Goal: Information Seeking & Learning: Learn about a topic

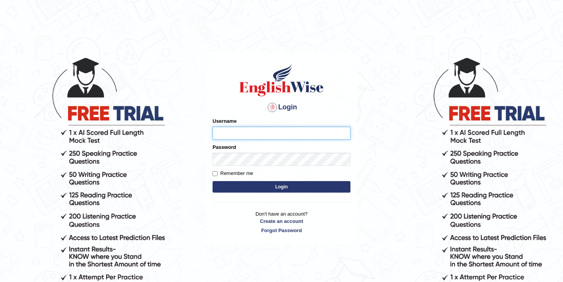
type input "hamnarashid"
click at [263, 185] on button "Login" at bounding box center [282, 186] width 138 height 11
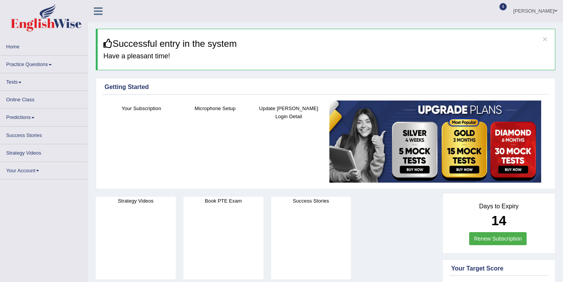
click at [22, 66] on link "Practice Questions" at bounding box center [43, 63] width 87 height 15
click at [40, 59] on link "Practice Questions" at bounding box center [43, 63] width 87 height 15
click at [42, 63] on link "Practice Questions" at bounding box center [43, 63] width 87 height 15
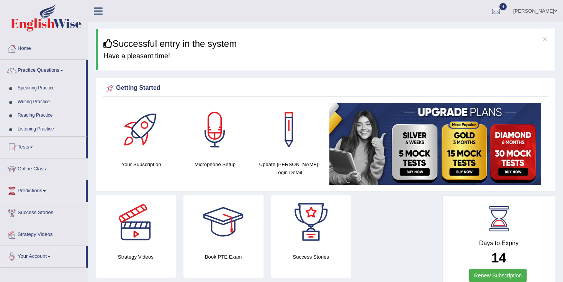
click at [39, 116] on link "Reading Practice" at bounding box center [50, 115] width 72 height 14
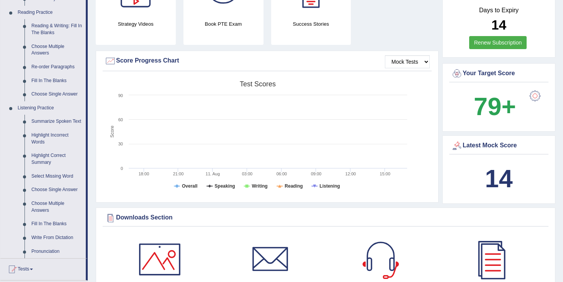
scroll to position [248, 0]
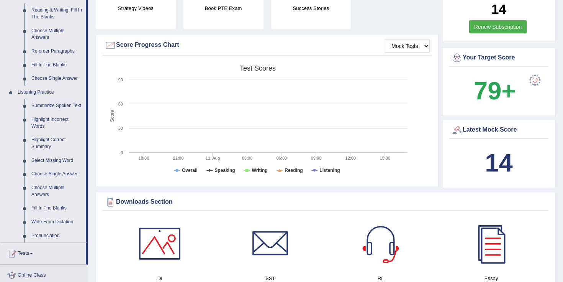
click at [38, 129] on link "Highlight Incorrect Words" at bounding box center [57, 123] width 58 height 20
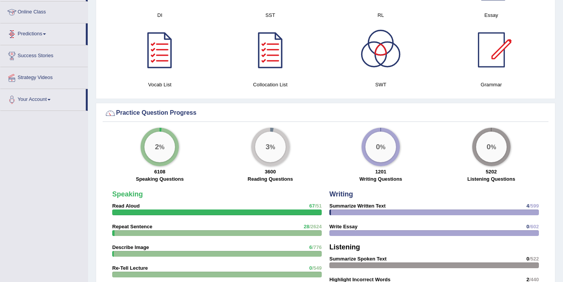
scroll to position [486, 0]
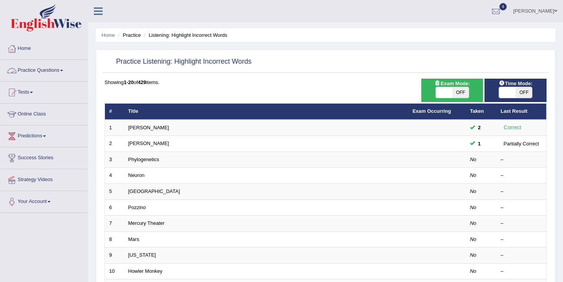
click at [27, 71] on link "Practice Questions" at bounding box center [43, 69] width 87 height 19
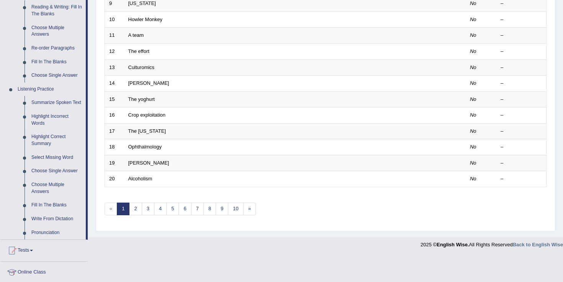
scroll to position [252, 0]
click at [53, 163] on link "Select Missing Word" at bounding box center [57, 157] width 58 height 14
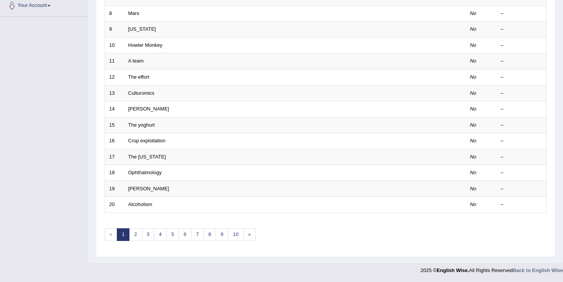
scroll to position [114, 0]
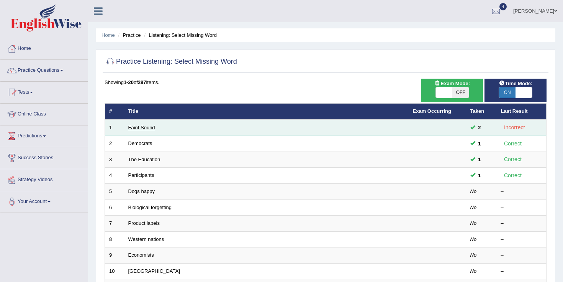
click at [142, 127] on link "Faint Sound" at bounding box center [141, 127] width 27 height 6
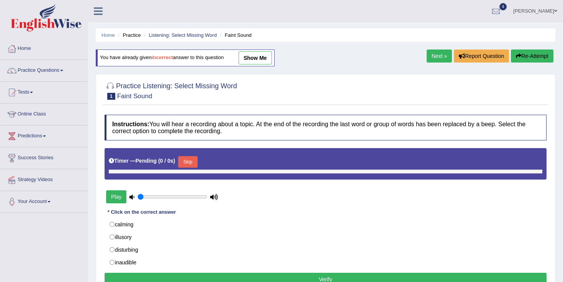
click at [41, 69] on link "Practice Questions" at bounding box center [43, 69] width 87 height 19
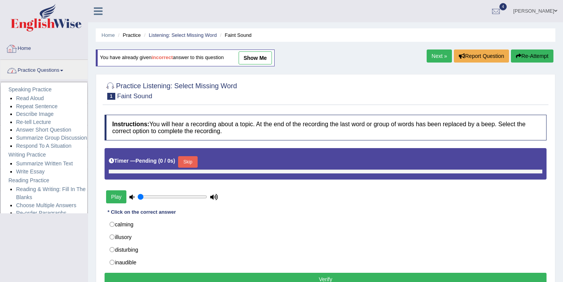
type input "0.05"
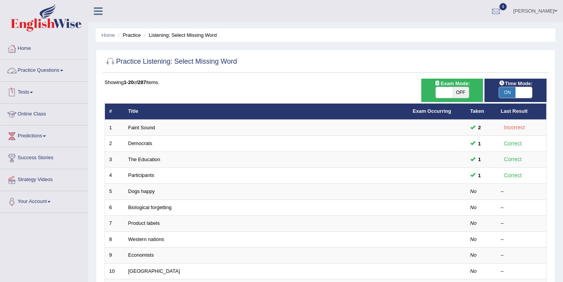
click at [33, 70] on link "Practice Questions" at bounding box center [43, 69] width 87 height 19
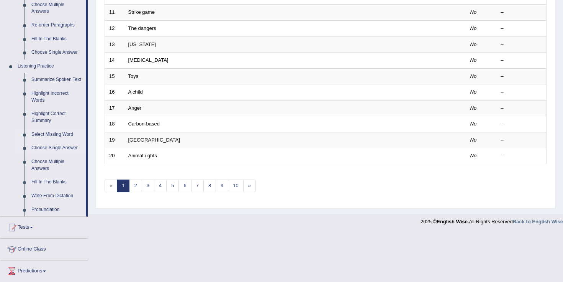
scroll to position [272, 0]
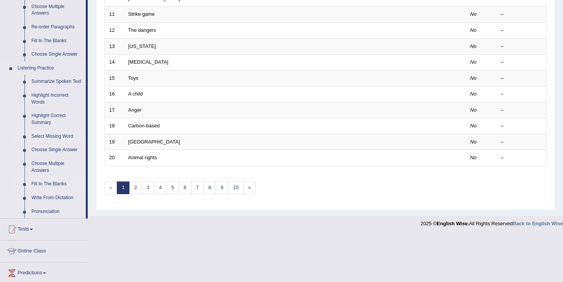
click at [44, 189] on link "Fill In The Blanks" at bounding box center [57, 184] width 58 height 14
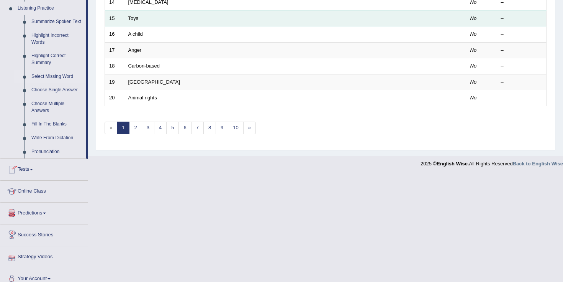
scroll to position [347, 0]
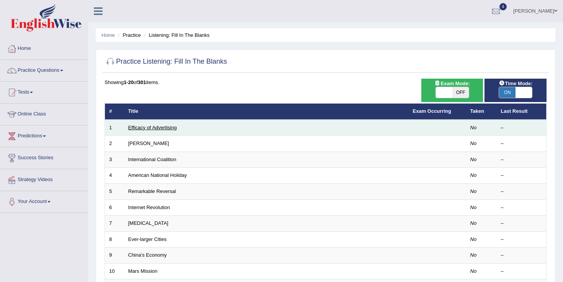
click at [148, 128] on link "Efficacy of Advertising" at bounding box center [152, 127] width 49 height 6
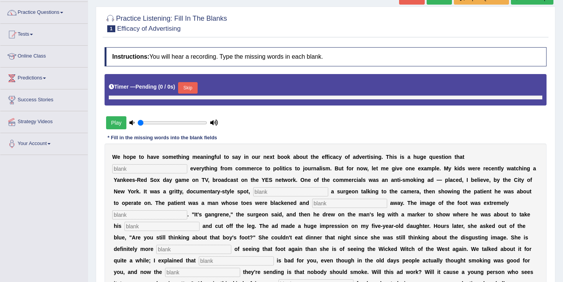
type input "0.05"
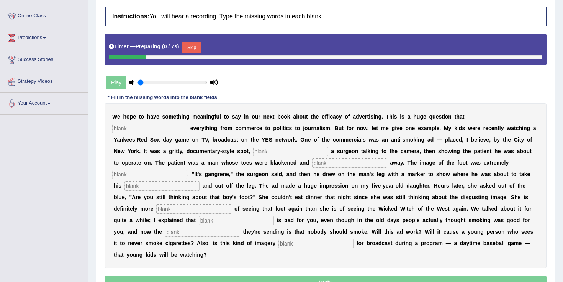
scroll to position [100, 0]
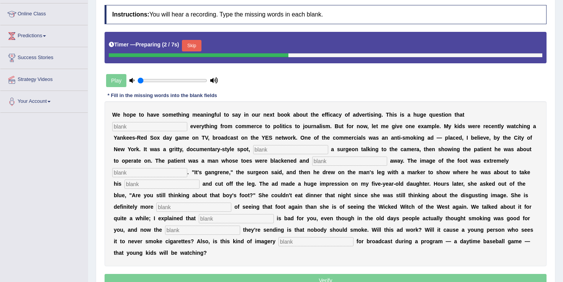
click at [187, 122] on input "text" at bounding box center [149, 126] width 75 height 9
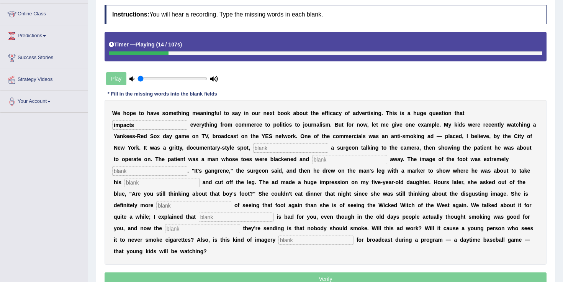
type input "impacts"
click at [253, 147] on input "text" at bounding box center [290, 147] width 75 height 9
type input "featuring"
click at [312, 159] on input "text" at bounding box center [349, 159] width 75 height 9
type input "runnung"
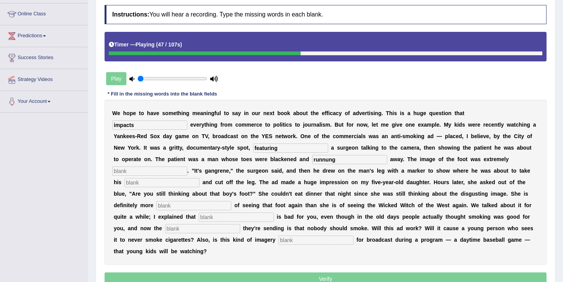
click at [187, 166] on input "text" at bounding box center [149, 170] width 75 height 9
type input "discusting"
click at [200, 178] on input "text" at bounding box center [161, 182] width 75 height 9
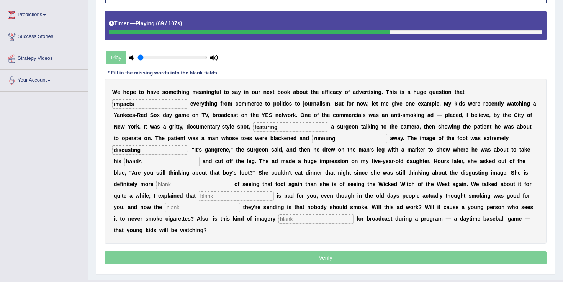
scroll to position [127, 0]
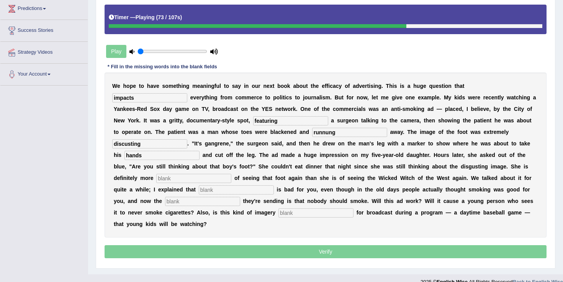
type input "hands"
click at [231, 174] on input "text" at bounding box center [193, 178] width 75 height 9
type input "scared"
click at [274, 185] on input "text" at bounding box center [236, 189] width 75 height 9
type input "smoking"
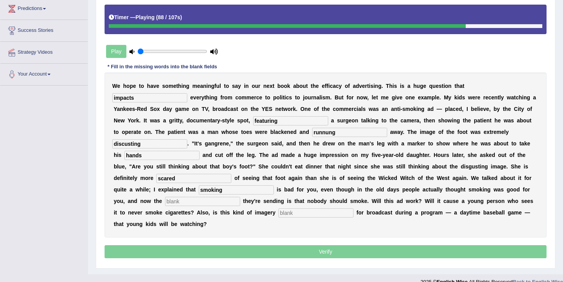
click at [240, 197] on input "text" at bounding box center [202, 201] width 75 height 9
type input "message"
click at [278, 211] on input "text" at bounding box center [315, 212] width 75 height 9
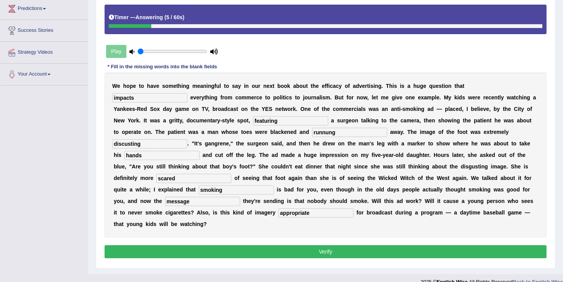
type input "appropriate"
click at [312, 132] on input "runnung" at bounding box center [349, 132] width 75 height 9
click at [312, 133] on input "runnung" at bounding box center [349, 132] width 75 height 9
click at [312, 136] on input "running" at bounding box center [349, 132] width 75 height 9
type input "running"
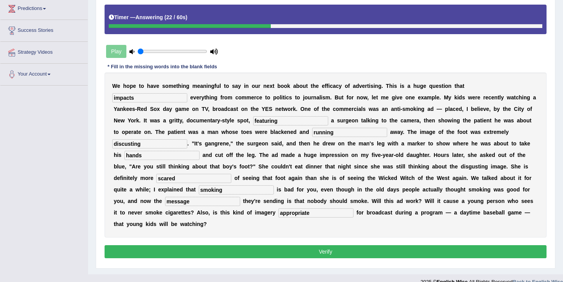
click at [285, 245] on button "Verify" at bounding box center [326, 251] width 442 height 13
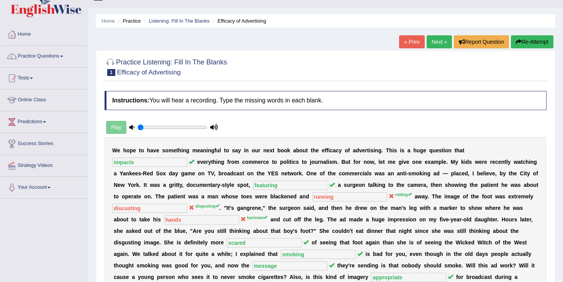
scroll to position [10, 0]
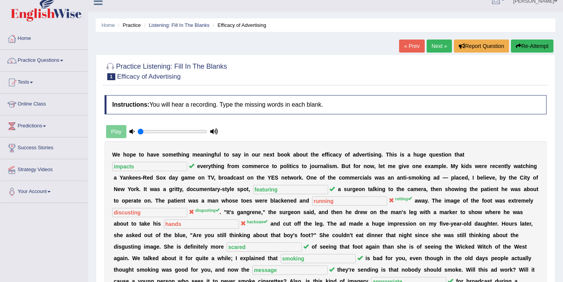
click at [434, 44] on link "Next »" at bounding box center [439, 45] width 25 height 13
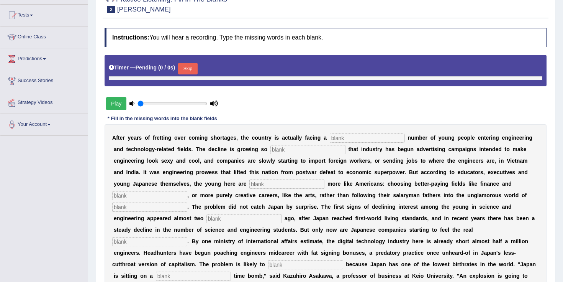
scroll to position [77, 0]
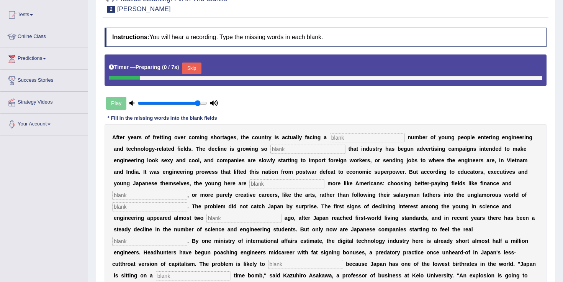
drag, startPoint x: 158, startPoint y: 103, endPoint x: 196, endPoint y: 105, distance: 38.0
type input "0.9"
click at [196, 105] on input "range" at bounding box center [173, 103] width 70 height 6
click at [192, 64] on button "Skip" at bounding box center [191, 67] width 19 height 11
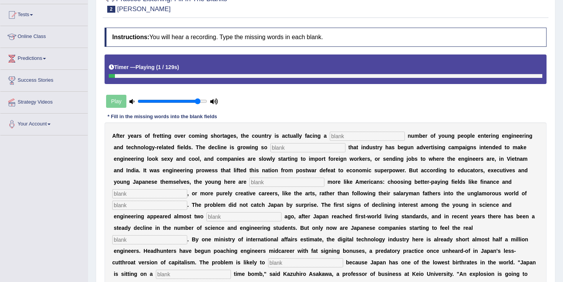
click at [347, 134] on input "text" at bounding box center [367, 135] width 75 height 9
type input "dwindling"
click at [298, 149] on input "text" at bounding box center [307, 147] width 75 height 9
type input "drastic"
click at [249, 183] on input "text" at bounding box center [286, 181] width 75 height 9
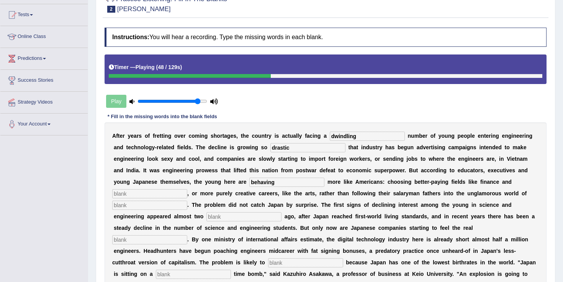
type input "behaving"
click at [187, 189] on input "text" at bounding box center [149, 193] width 75 height 9
type input "medicine"
click at [464, 198] on div "A f t e r y e a r s o f f r e t t i n g o v e r c o m i n g s h o r t a g e s ,…" at bounding box center [326, 210] width 442 height 176
click at [187, 200] on input "text" at bounding box center [149, 204] width 75 height 9
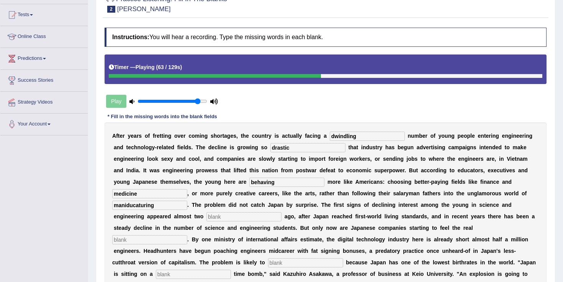
type input "maniducaturing"
click at [206, 218] on input "text" at bounding box center [243, 216] width 75 height 9
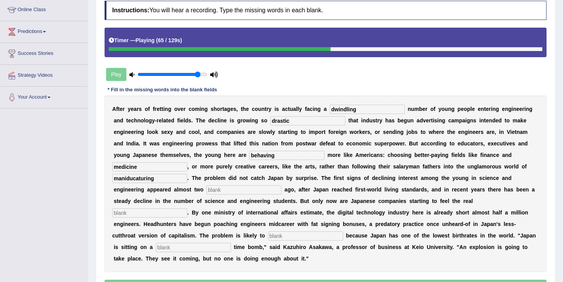
scroll to position [110, 0]
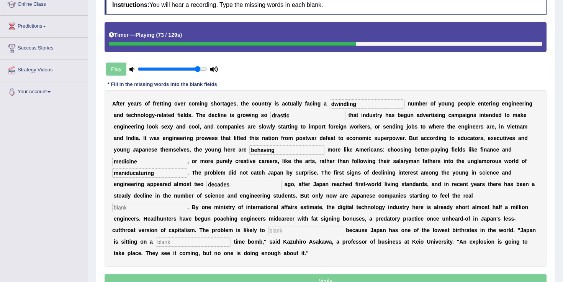
type input "decades"
click at [187, 203] on input "text" at bounding box center [149, 207] width 75 height 9
type input "pinch"
click at [231, 237] on input "text" at bounding box center [193, 241] width 75 height 9
click at [268, 233] on input "text" at bounding box center [305, 230] width 75 height 9
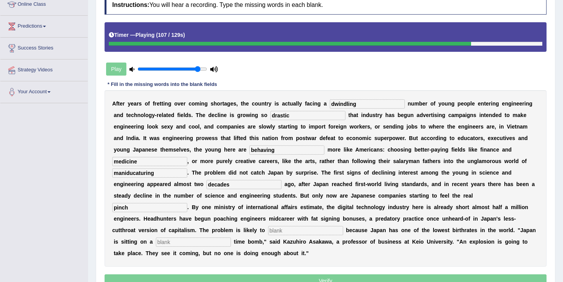
click at [268, 232] on input "text" at bounding box center [305, 230] width 75 height 9
type input "worsen"
click at [231, 237] on input "text" at bounding box center [193, 241] width 75 height 9
type input "demographic"
drag, startPoint x: 493, startPoint y: 160, endPoint x: 409, endPoint y: 160, distance: 84.3
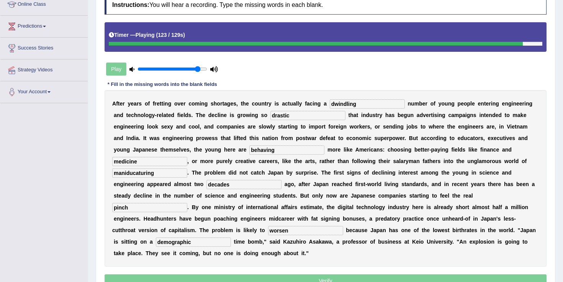
click at [409, 160] on div "A f t e r y e a r s o f f r e t t i n g o v e r c o m i n g s h o r t a g e s ,…" at bounding box center [326, 178] width 442 height 176
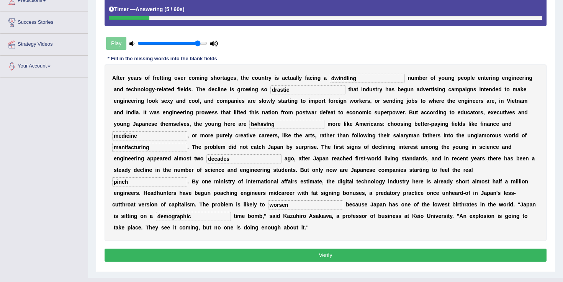
type input "manifacturing"
click at [224, 253] on button "Verify" at bounding box center [326, 254] width 442 height 13
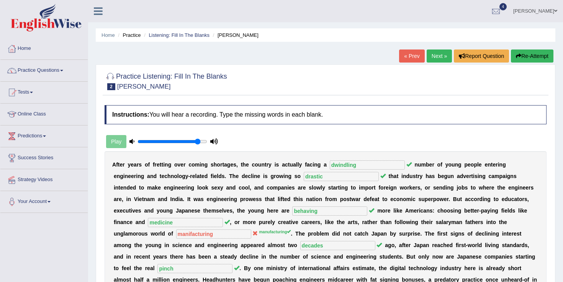
scroll to position [4, 0]
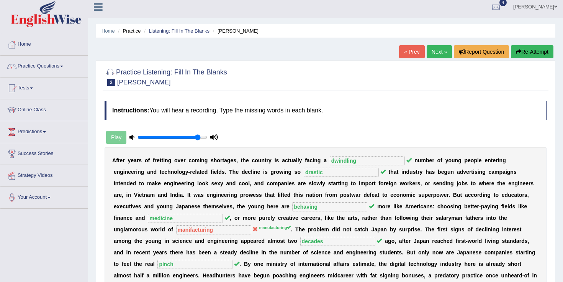
click at [437, 57] on link "Next »" at bounding box center [439, 51] width 25 height 13
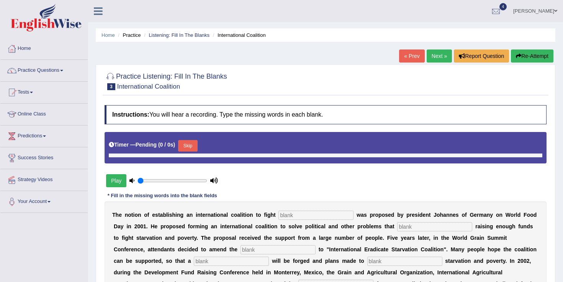
type input "0.9"
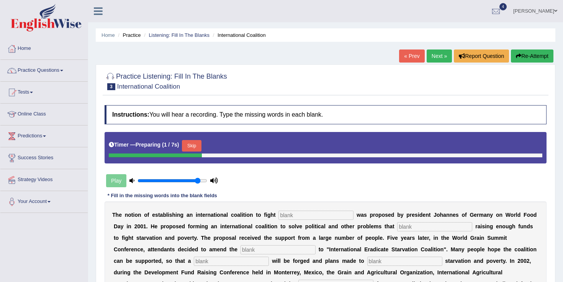
click at [201, 146] on button "Skip" at bounding box center [191, 145] width 19 height 11
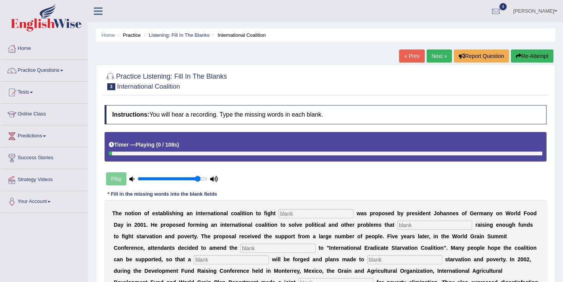
click at [295, 218] on input "text" at bounding box center [315, 213] width 75 height 9
type input "starvation"
click at [407, 228] on input "text" at bounding box center [434, 224] width 75 height 9
type input "abstract"
click at [241, 246] on input "text" at bounding box center [278, 247] width 75 height 9
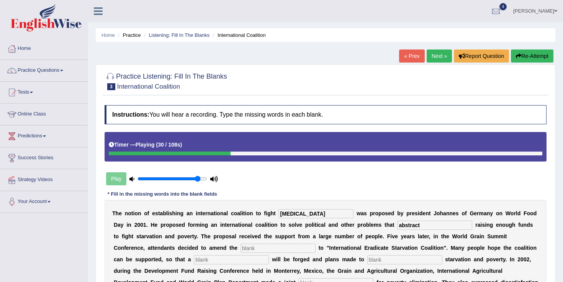
click at [241, 248] on input "text" at bounding box center [278, 247] width 75 height 9
type input "manifestor"
click at [194, 260] on input "text" at bounding box center [231, 259] width 75 height 9
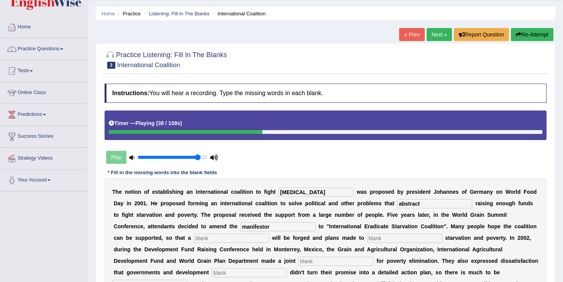
scroll to position [23, 0]
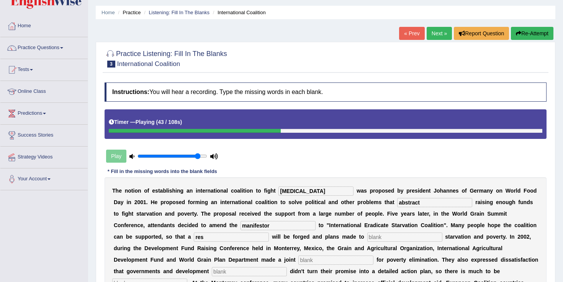
type input "res"
click at [367, 233] on input "text" at bounding box center [404, 236] width 75 height 9
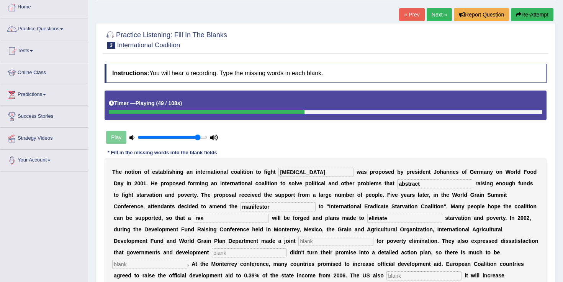
type input "elimate"
click at [298, 244] on input "text" at bounding box center [335, 240] width 75 height 9
click at [298, 242] on input "text" at bounding box center [335, 240] width 75 height 9
type input "appeal"
click at [212, 252] on input "text" at bounding box center [249, 252] width 75 height 9
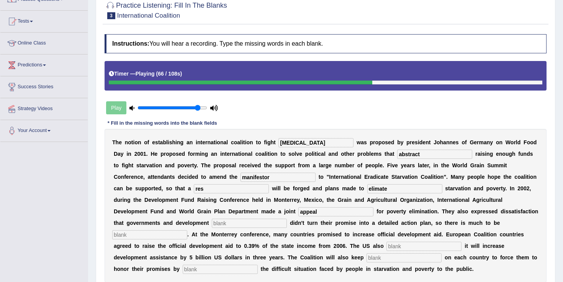
scroll to position [79, 0]
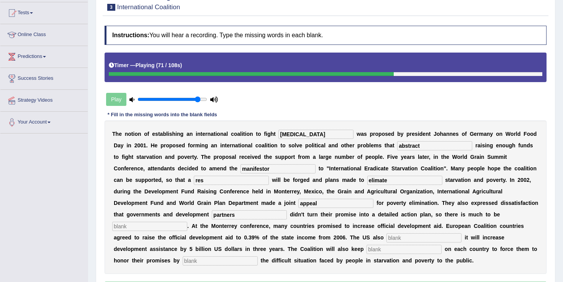
type input "partners"
click at [187, 221] on input "text" at bounding box center [149, 225] width 75 height 9
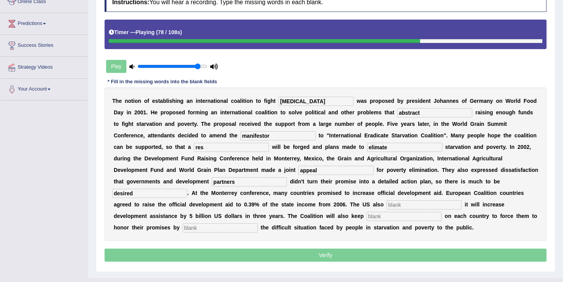
scroll to position [114, 0]
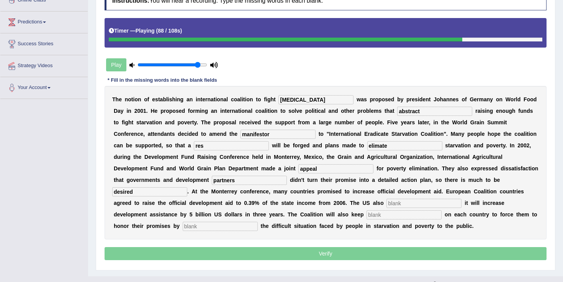
type input "desired"
click at [387, 204] on input "text" at bounding box center [424, 202] width 75 height 9
type input "announced"
click at [367, 215] on input "text" at bounding box center [404, 214] width 75 height 9
click at [367, 216] on input "text" at bounding box center [404, 214] width 75 height 9
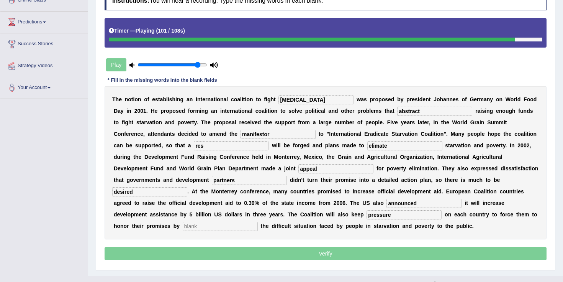
type input "pressure"
click at [258, 221] on input "text" at bounding box center [220, 225] width 75 height 9
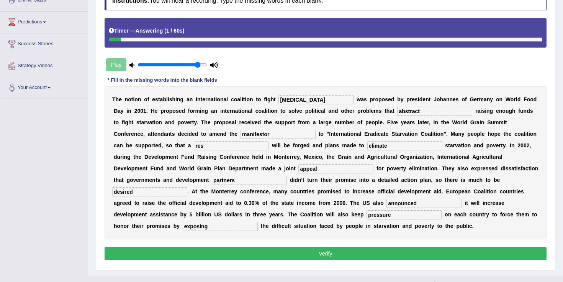
type input "exposing"
click at [244, 135] on input "manifestor" at bounding box center [278, 133] width 75 height 9
click at [212, 146] on input "res" at bounding box center [231, 145] width 75 height 9
type input "resolution"
click at [367, 145] on input "elimate" at bounding box center [404, 145] width 75 height 9
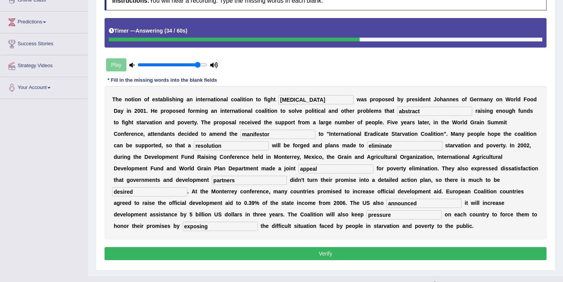
type input "eliminate"
click at [241, 135] on input "manifestor" at bounding box center [278, 133] width 75 height 9
click at [329, 252] on button "Verify" at bounding box center [326, 253] width 442 height 13
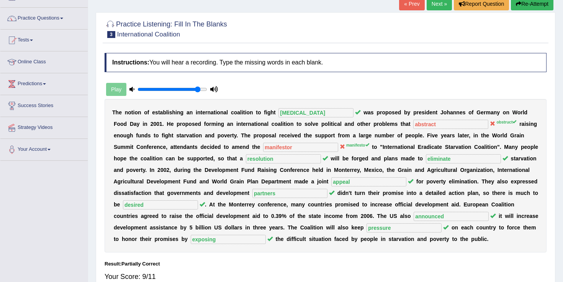
scroll to position [49, 0]
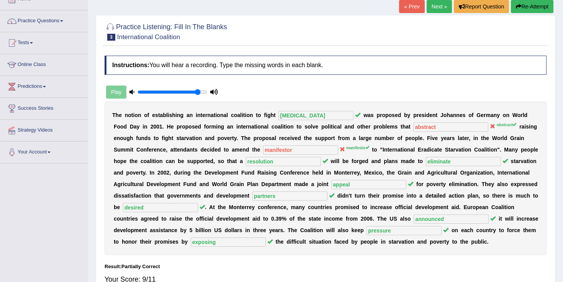
click at [432, 10] on link "Next »" at bounding box center [439, 6] width 25 height 13
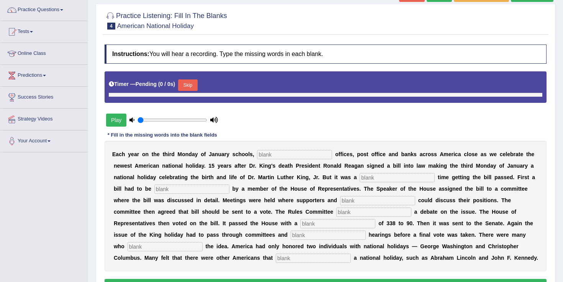
type input "0.9"
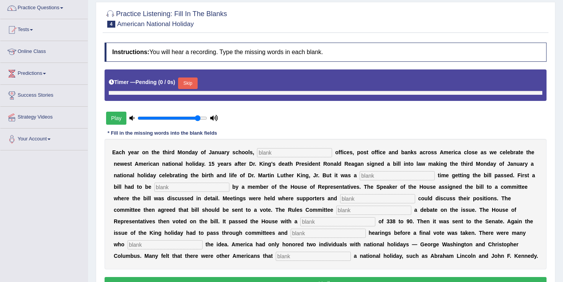
scroll to position [63, 0]
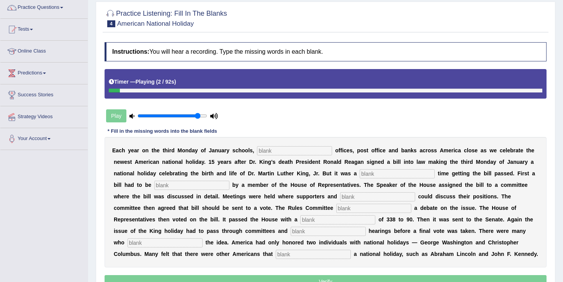
click at [285, 150] on input "text" at bounding box center [294, 150] width 75 height 9
type input "federal"
click at [377, 174] on input "text" at bounding box center [397, 173] width 75 height 9
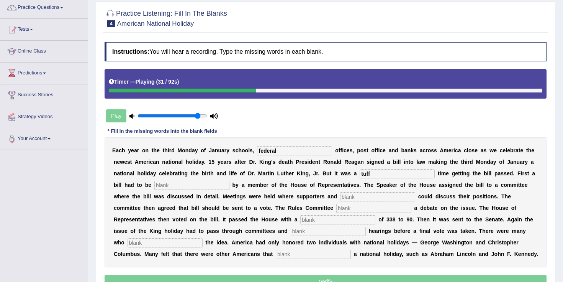
type input "tuff"
click at [160, 185] on input "text" at bounding box center [191, 184] width 75 height 9
click at [340, 197] on input "text" at bounding box center [377, 196] width 75 height 9
type input "oponent"
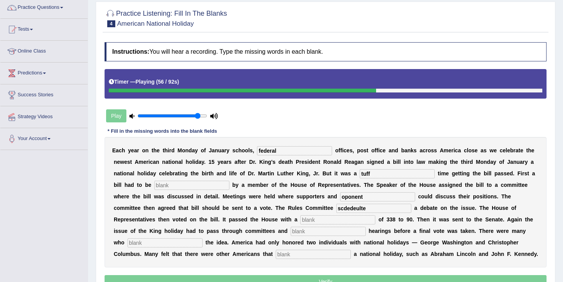
type input "scdedeulte"
type input "vote"
click at [291, 232] on input "text" at bounding box center [328, 230] width 75 height 9
type input "public"
type input "opposed"
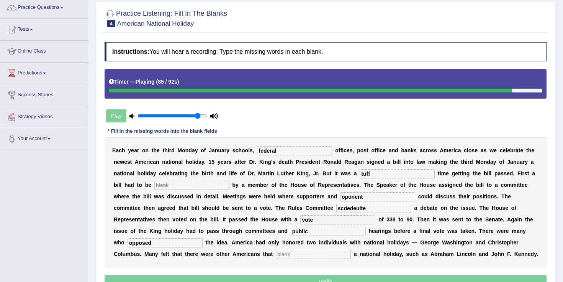
click at [276, 256] on input "text" at bounding box center [313, 253] width 75 height 9
type input "deserve"
click at [391, 174] on input "tuff" at bounding box center [397, 173] width 75 height 9
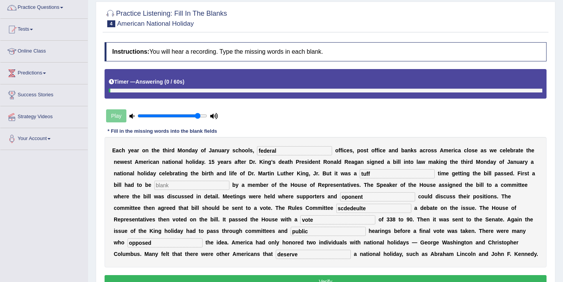
click at [340, 197] on input "oponent" at bounding box center [377, 196] width 75 height 9
click at [380, 174] on input "tuff" at bounding box center [397, 173] width 75 height 9
type input "t"
type input "T"
type input "tough"
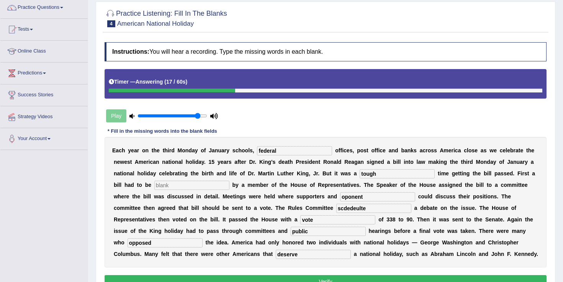
click at [336, 206] on input "scdedeulte" at bounding box center [373, 207] width 75 height 9
type input "schedule"
click at [300, 219] on input "vote" at bounding box center [337, 219] width 75 height 9
click at [347, 198] on input "oponent" at bounding box center [377, 196] width 75 height 9
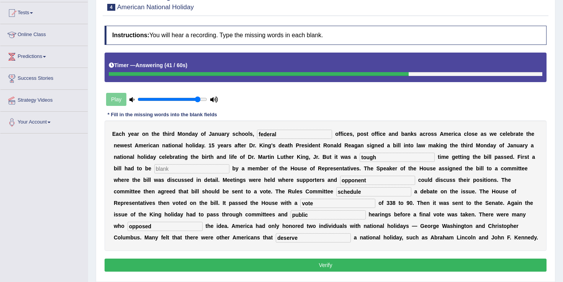
type input "opponent"
click at [306, 266] on button "Verify" at bounding box center [326, 264] width 442 height 13
click at [179, 168] on input "text" at bounding box center [191, 168] width 75 height 9
type input "passed"
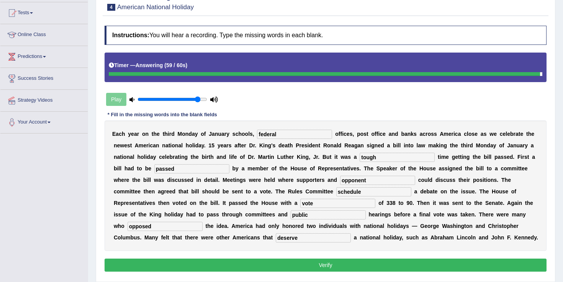
click at [292, 263] on button "Verify" at bounding box center [326, 264] width 442 height 13
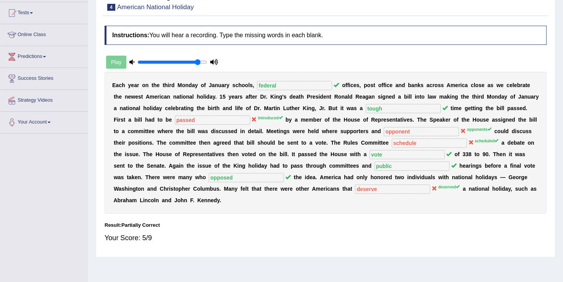
click at [337, 193] on div "E a c h y e a r o n t h e t h i r d M o n d a y o f J a n u a r y s c h o o l s…" at bounding box center [326, 143] width 442 height 142
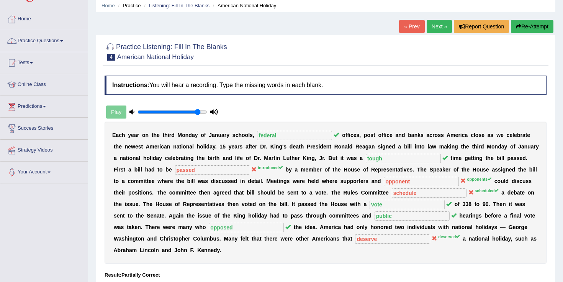
scroll to position [29, 0]
click at [427, 32] on link "Next »" at bounding box center [439, 26] width 25 height 13
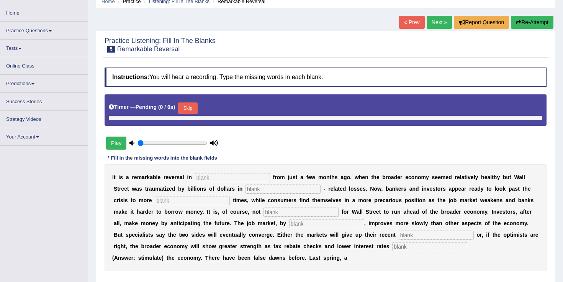
scroll to position [34, 0]
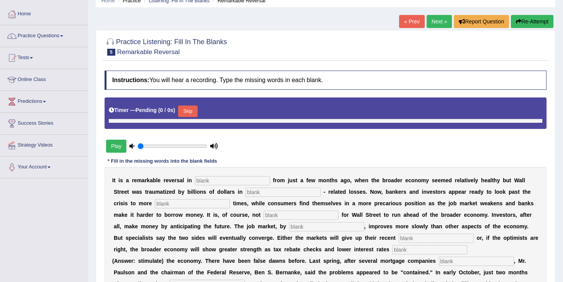
type input "0.9"
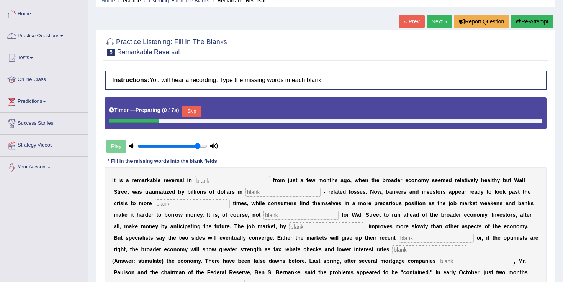
click at [212, 180] on input "text" at bounding box center [232, 180] width 75 height 9
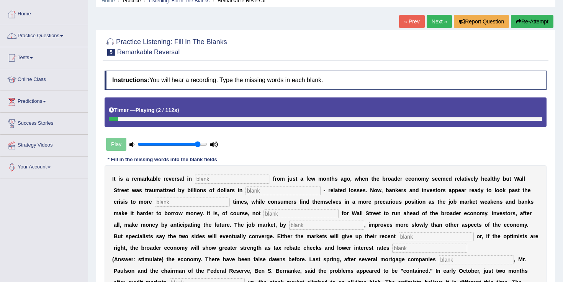
click at [212, 180] on input "text" at bounding box center [232, 178] width 75 height 9
type input "attitudes"
type input "morgage"
click at [155, 199] on input "text" at bounding box center [192, 201] width 75 height 9
type input "profitable"
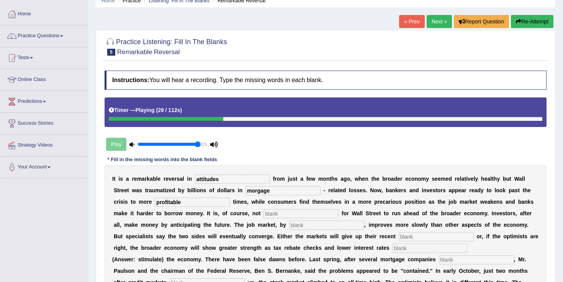
click at [264, 213] on input "text" at bounding box center [301, 213] width 75 height 9
type input "uncommon"
click at [289, 225] on input "text" at bounding box center [326, 224] width 75 height 9
type input "contrast"
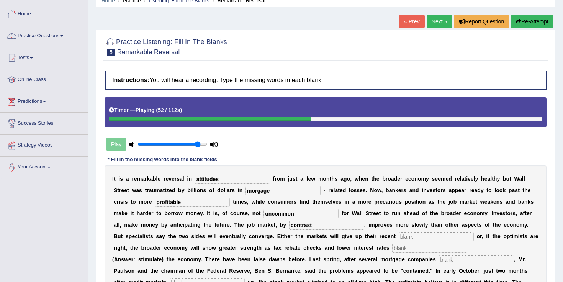
click at [399, 235] on input "text" at bounding box center [436, 236] width 75 height 9
type input "gains"
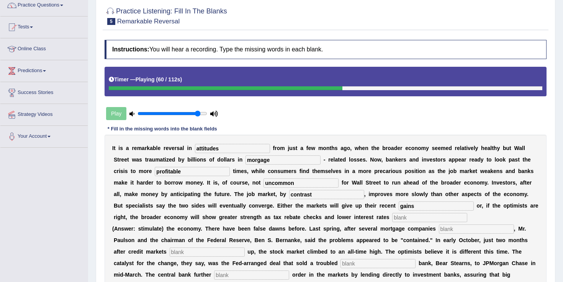
scroll to position [66, 0]
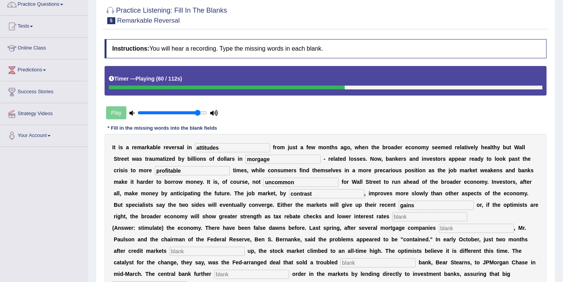
click at [392, 214] on input "text" at bounding box center [429, 216] width 75 height 9
type input "stimulate"
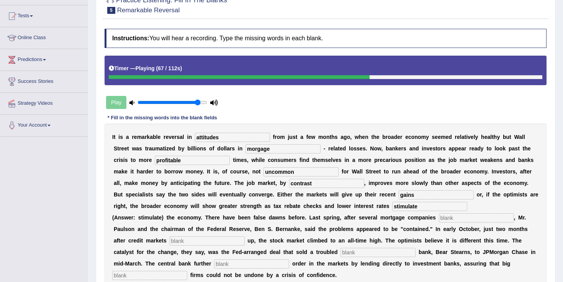
scroll to position [82, 0]
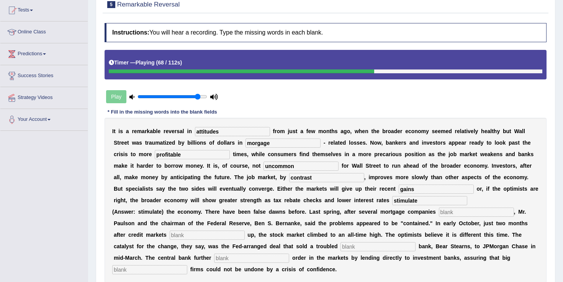
click at [447, 212] on input "text" at bounding box center [476, 211] width 75 height 9
type input "collapse"
click at [188, 234] on input "text" at bounding box center [207, 234] width 75 height 9
click at [170, 234] on input "text" at bounding box center [207, 234] width 75 height 9
type input "froze"
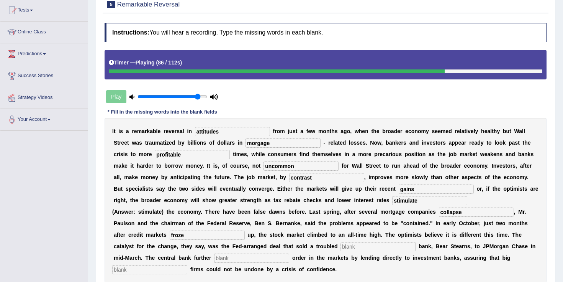
click at [350, 245] on input "text" at bounding box center [378, 246] width 75 height 9
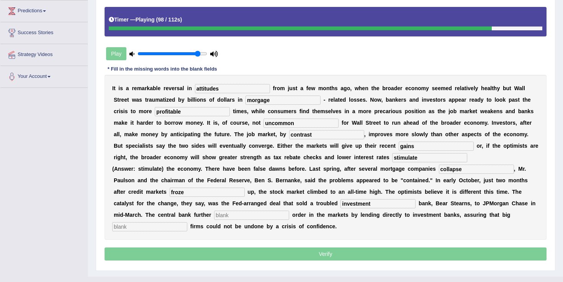
scroll to position [128, 0]
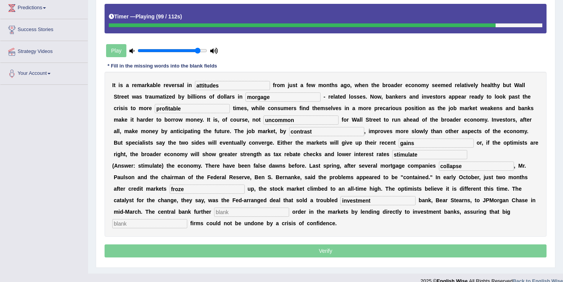
type input "investment"
click at [214, 211] on input "text" at bounding box center [251, 211] width 75 height 9
type input "restore"
click at [187, 219] on input "text" at bounding box center [149, 223] width 75 height 9
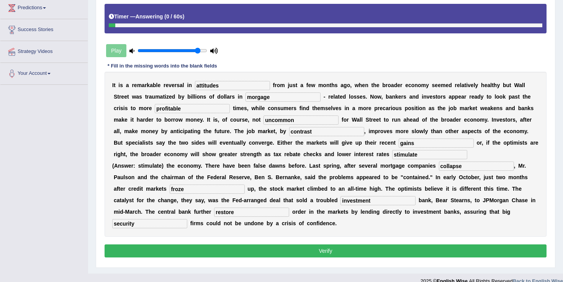
type input "security"
click at [266, 100] on input "morgage" at bounding box center [283, 96] width 75 height 9
click at [293, 133] on input "contrast" at bounding box center [326, 131] width 75 height 9
click at [392, 154] on input "stimulate" at bounding box center [429, 154] width 75 height 9
click at [474, 167] on input "collapse" at bounding box center [476, 165] width 75 height 9
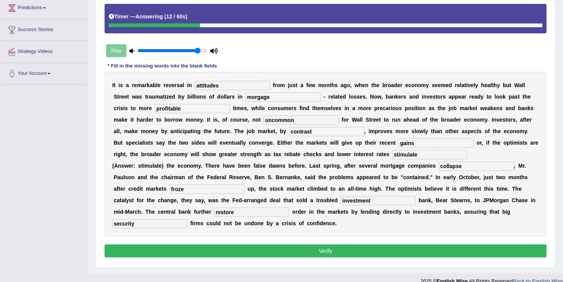
click at [314, 247] on button "Verify" at bounding box center [326, 250] width 442 height 13
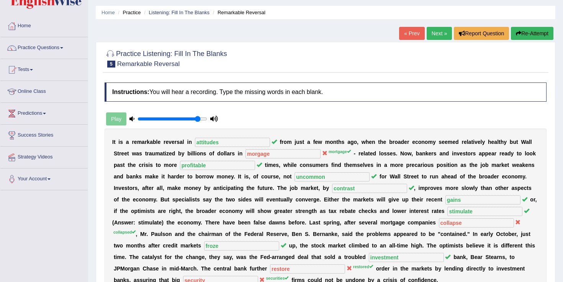
scroll to position [0, 0]
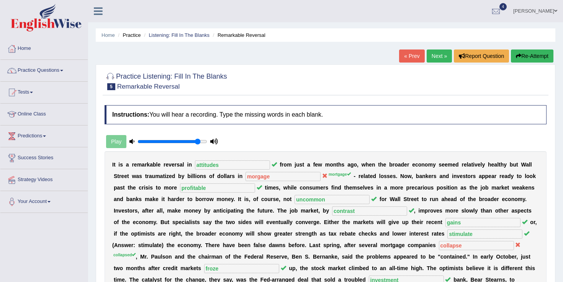
click at [439, 57] on link "Next »" at bounding box center [439, 55] width 25 height 13
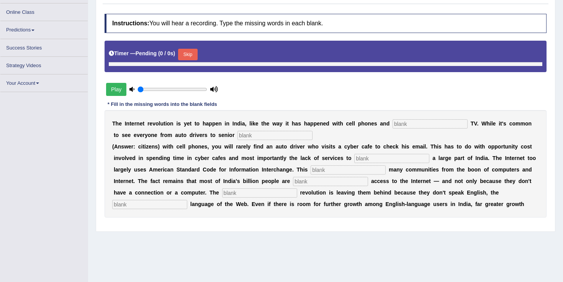
type input "0.9"
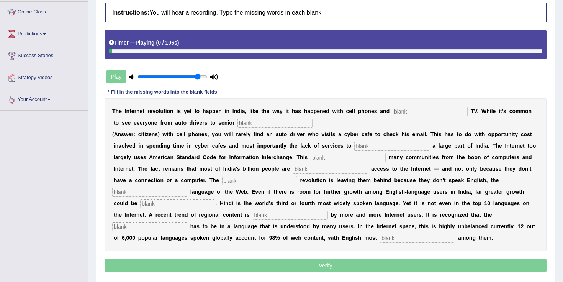
click at [435, 117] on div "T h e I n t e r n e t r e v o l u t i o n i s y e t t o h a p p e n i n I n d i…" at bounding box center [326, 174] width 442 height 153
click at [423, 109] on input "text" at bounding box center [430, 111] width 75 height 9
type input "cable"
click at [247, 124] on input "text" at bounding box center [274, 122] width 75 height 9
type input "citizens"
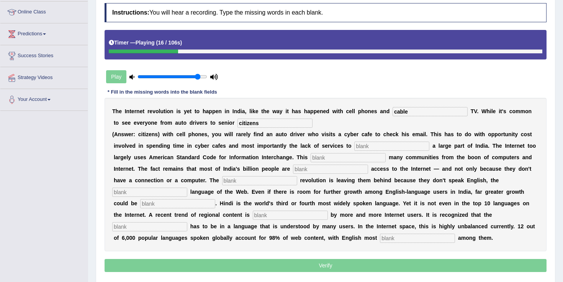
click at [378, 147] on input "text" at bounding box center [391, 145] width 75 height 9
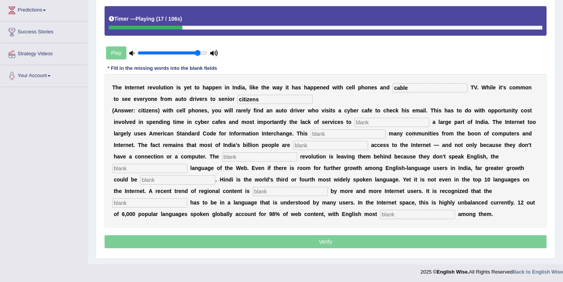
scroll to position [127, 0]
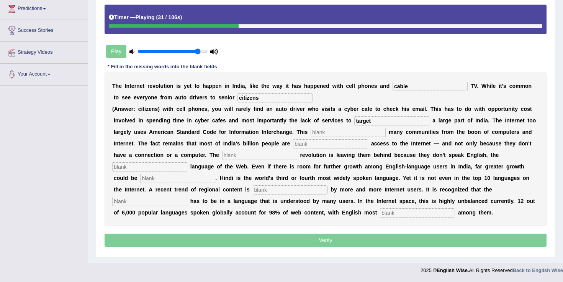
type input "target"
click at [328, 133] on input "text" at bounding box center [348, 132] width 75 height 9
type input "allien"
click at [332, 148] on input "text" at bounding box center [330, 143] width 75 height 9
type input "t"
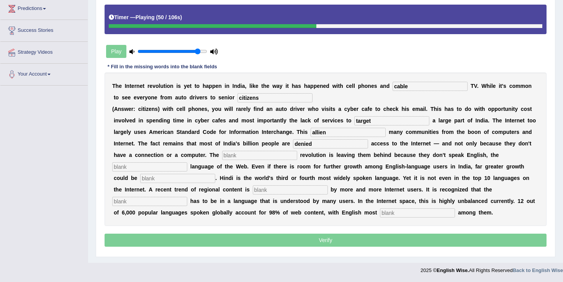
type input "denied"
click at [231, 154] on input "text" at bounding box center [259, 155] width 75 height 9
type input "digital"
click at [187, 162] on input "text" at bounding box center [149, 166] width 75 height 9
type input "dominant"
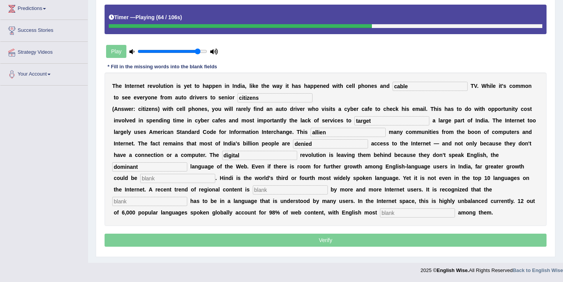
click at [156, 176] on input "text" at bounding box center [177, 178] width 75 height 9
click at [140, 180] on input "text" at bounding box center [177, 178] width 75 height 9
type input "enlished"
click at [253, 189] on input "text" at bounding box center [290, 189] width 75 height 9
type input "preffered"
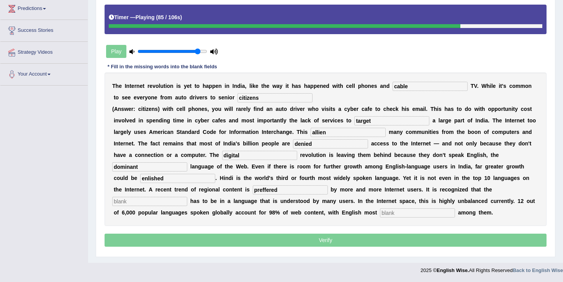
click at [187, 197] on input "text" at bounding box center [149, 201] width 75 height 9
type input "content"
click at [380, 216] on input "text" at bounding box center [417, 212] width 75 height 9
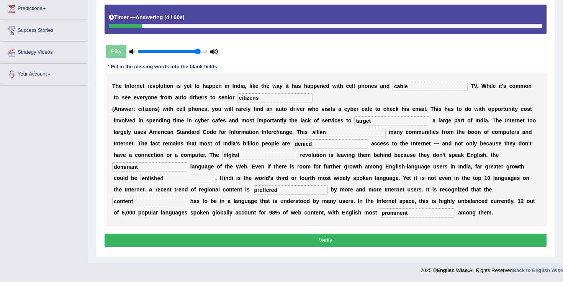
type input "prominent"
click at [352, 137] on input "allien" at bounding box center [348, 132] width 75 height 9
drag, startPoint x: 156, startPoint y: 182, endPoint x: 104, endPoint y: 177, distance: 52.3
click at [105, 177] on div "T h e I n t e r n e t r e v o l u t i o n i s y e t t o h a p p e n i n I n d i…" at bounding box center [326, 148] width 442 height 153
type input "e"
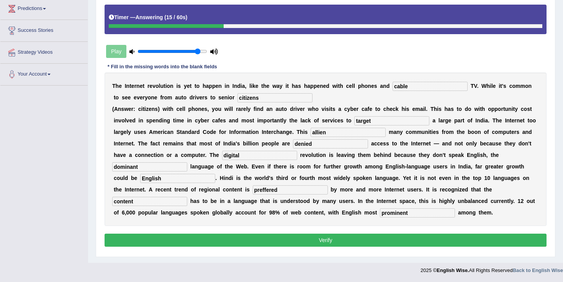
type input "English"
drag, startPoint x: 240, startPoint y: 189, endPoint x: 211, endPoint y: 189, distance: 28.3
click at [253, 189] on input "preffered" at bounding box center [290, 189] width 75 height 9
click at [253, 191] on input "preferred" at bounding box center [290, 189] width 75 height 9
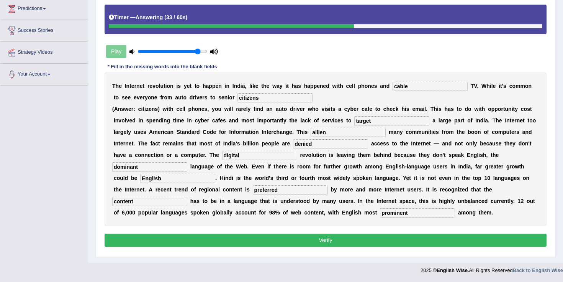
type input "preferred"
click at [333, 235] on button "Verify" at bounding box center [326, 239] width 442 height 13
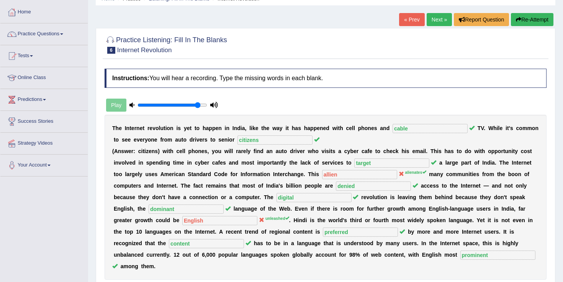
scroll to position [28, 0]
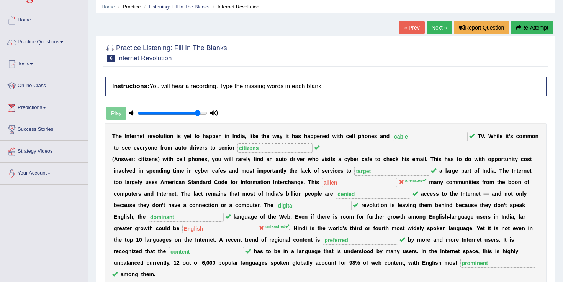
click at [438, 26] on link "Next »" at bounding box center [439, 27] width 25 height 13
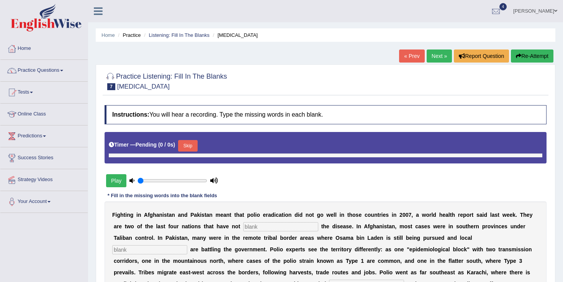
type input "0.9"
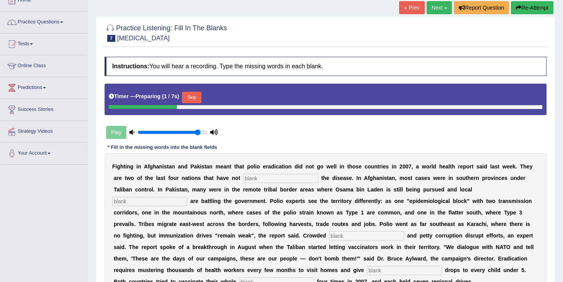
scroll to position [51, 0]
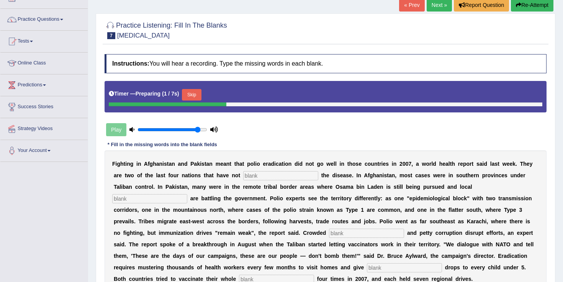
click at [269, 178] on input "text" at bounding box center [280, 175] width 75 height 9
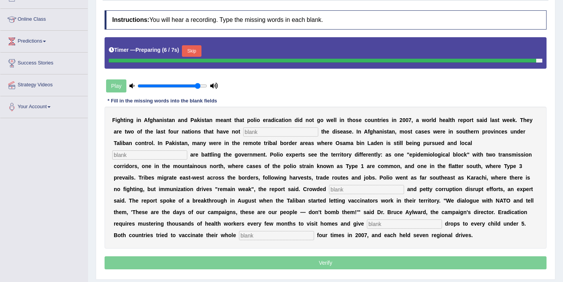
scroll to position [95, 0]
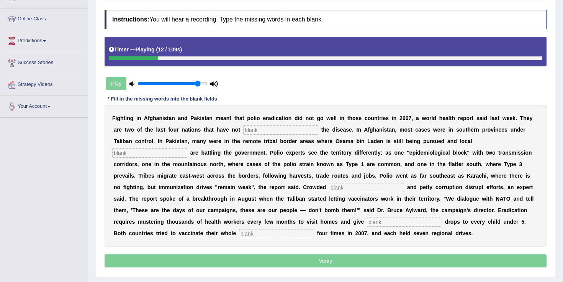
click at [265, 130] on input "text" at bounding box center [280, 129] width 75 height 9
type input "elimanted"
click at [121, 82] on div "Play" at bounding box center [162, 83] width 115 height 19
click at [202, 56] on div at bounding box center [163, 58] width 108 height 4
click at [193, 58] on div at bounding box center [164, 58] width 110 height 4
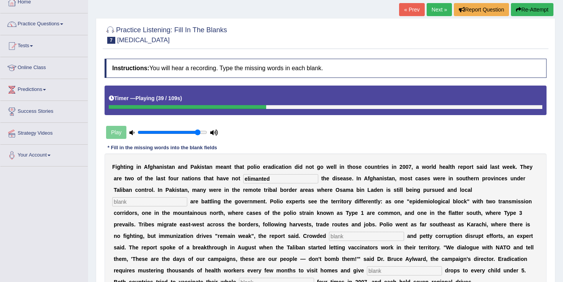
scroll to position [40, 0]
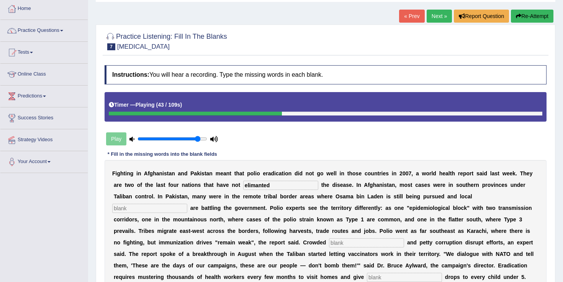
click at [216, 115] on div at bounding box center [195, 113] width 173 height 4
click at [536, 15] on button "Re-Attempt" at bounding box center [532, 16] width 43 height 13
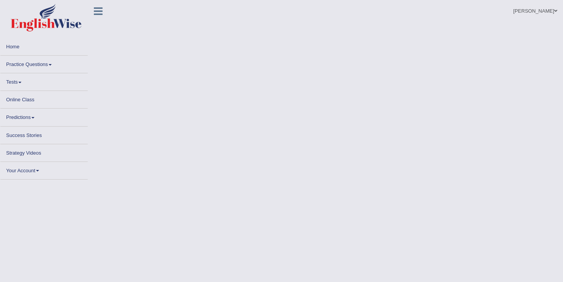
scroll to position [40, 0]
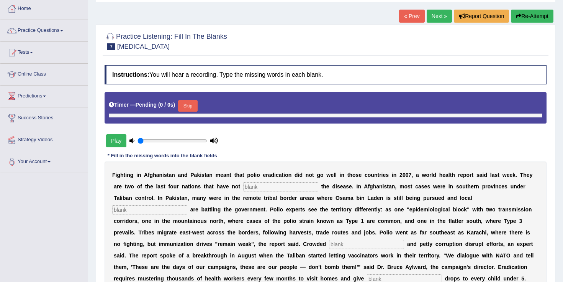
type input "0.9"
click at [260, 187] on input "text" at bounding box center [280, 186] width 75 height 9
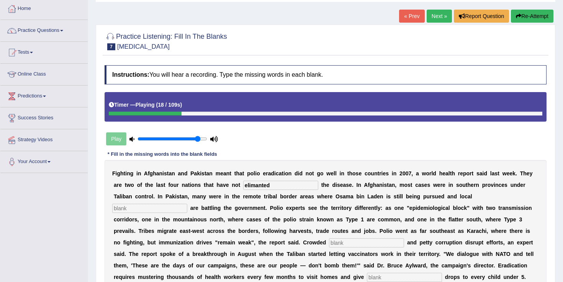
type input "elimanted"
click at [187, 203] on input "text" at bounding box center [149, 207] width 75 height 9
type input "militance"
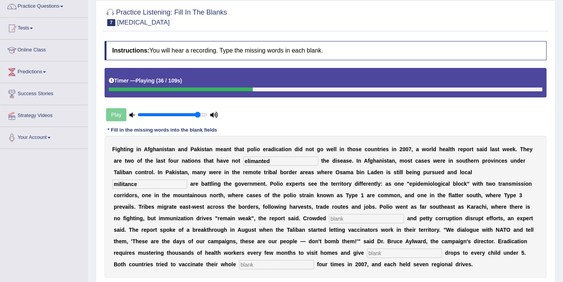
scroll to position [86, 0]
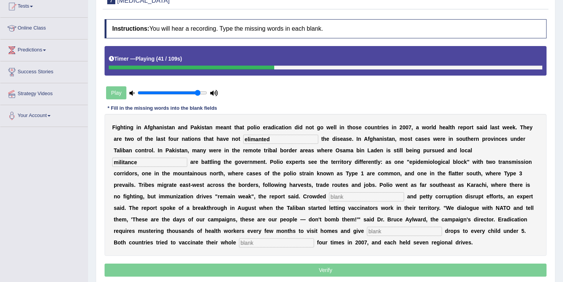
click at [329, 195] on input "text" at bounding box center [366, 196] width 75 height 9
click at [329, 197] on input "text" at bounding box center [366, 196] width 75 height 9
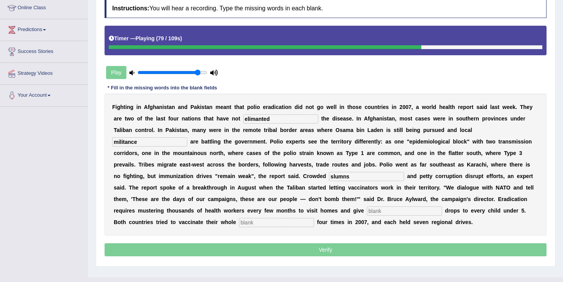
scroll to position [107, 0]
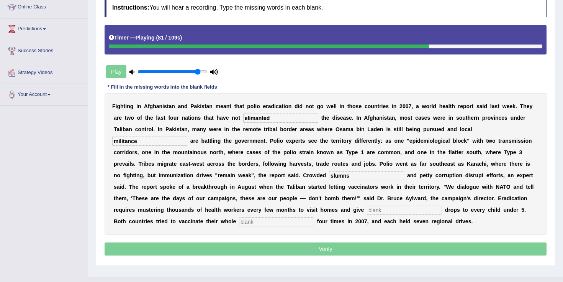
type input "slumns"
click at [367, 210] on input "text" at bounding box center [404, 209] width 75 height 9
type input "vaccine"
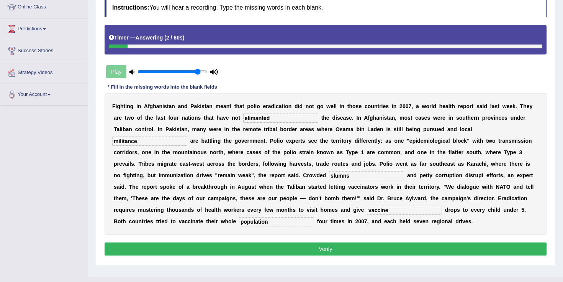
type input "population"
click at [187, 136] on input "militance" at bounding box center [149, 140] width 75 height 9
click at [329, 176] on input "slumns" at bounding box center [366, 175] width 75 height 9
type input "slums"
click at [367, 209] on input "vaccine" at bounding box center [404, 209] width 75 height 9
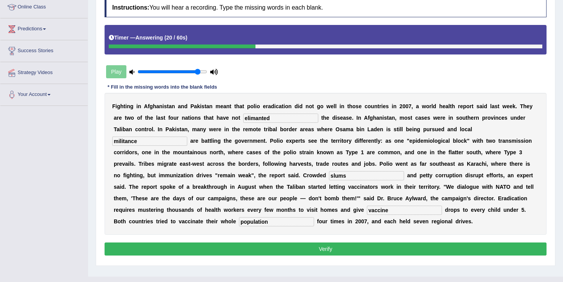
click at [367, 211] on input "vaccine" at bounding box center [404, 209] width 75 height 9
type input "vaccination"
click at [298, 245] on button "Verify" at bounding box center [326, 248] width 442 height 13
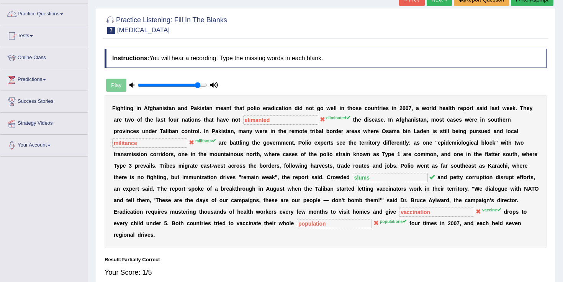
scroll to position [56, 0]
click at [434, 3] on link "Next »" at bounding box center [439, -1] width 25 height 13
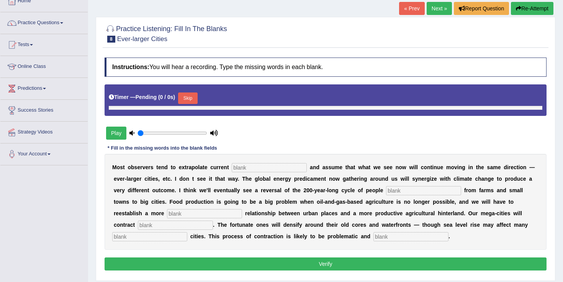
scroll to position [49, 0]
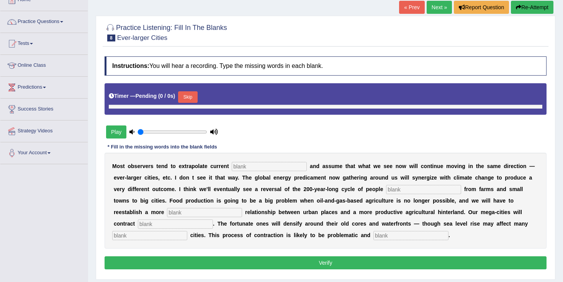
type input "0.9"
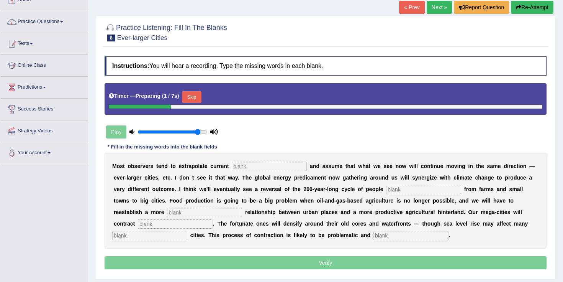
click at [261, 169] on input "text" at bounding box center [269, 166] width 75 height 9
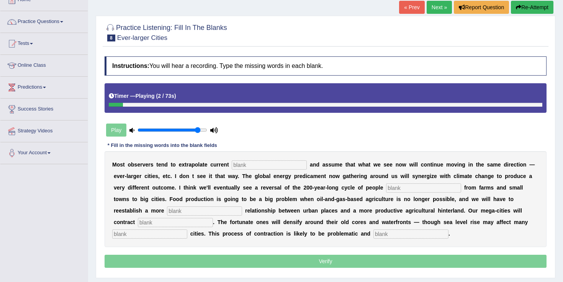
click at [254, 165] on input "text" at bounding box center [269, 164] width 75 height 9
type input "trams"
click at [397, 186] on input "text" at bounding box center [423, 187] width 75 height 9
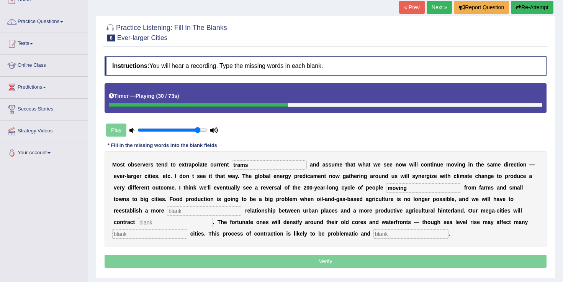
type input "moving"
click at [173, 210] on input "text" at bounding box center [204, 210] width 75 height 9
type input "meaning"
click at [138, 223] on input "text" at bounding box center [175, 222] width 75 height 9
type input "substabially"
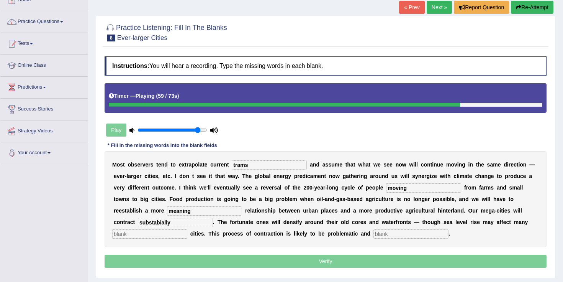
click at [137, 234] on input "text" at bounding box center [149, 233] width 75 height 9
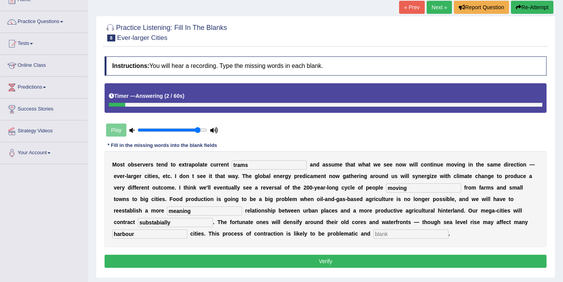
type input "harbour"
click at [154, 223] on input "substabially" at bounding box center [175, 222] width 75 height 9
type input "substantially"
click at [172, 214] on input "meaning" at bounding box center [204, 210] width 75 height 9
click at [261, 264] on button "Verify" at bounding box center [326, 260] width 442 height 13
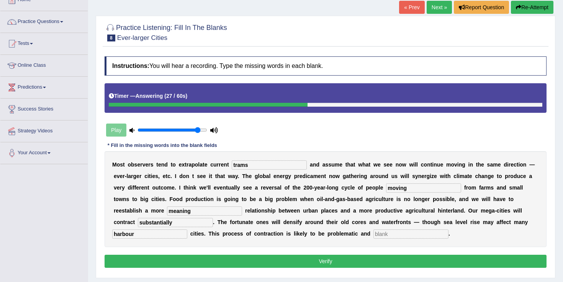
click at [324, 261] on button "Verify" at bounding box center [326, 260] width 442 height 13
click at [373, 235] on input "text" at bounding box center [410, 233] width 75 height 9
type input "resolving"
click at [359, 257] on button "Verify" at bounding box center [326, 260] width 442 height 13
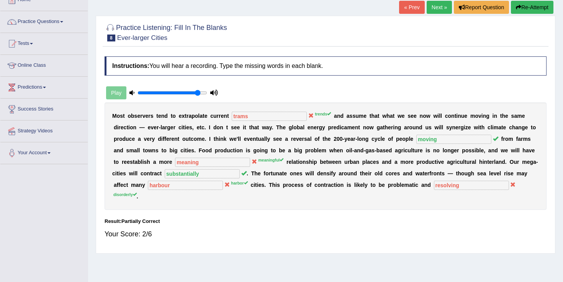
click at [437, 4] on link "Next »" at bounding box center [439, 7] width 25 height 13
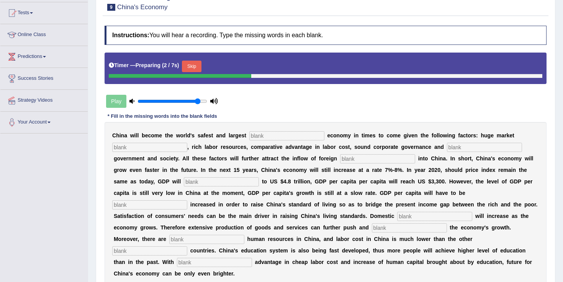
click at [126, 145] on input "text" at bounding box center [149, 146] width 75 height 9
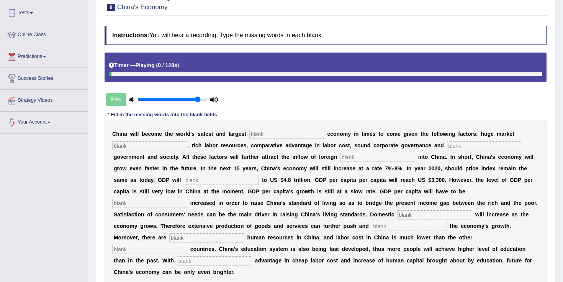
click at [269, 137] on input "text" at bounding box center [286, 133] width 75 height 9
click at [267, 134] on input "text" at bounding box center [286, 133] width 75 height 9
type input "investment"
click at [160, 145] on input "text" at bounding box center [149, 145] width 75 height 9
type input "potential"
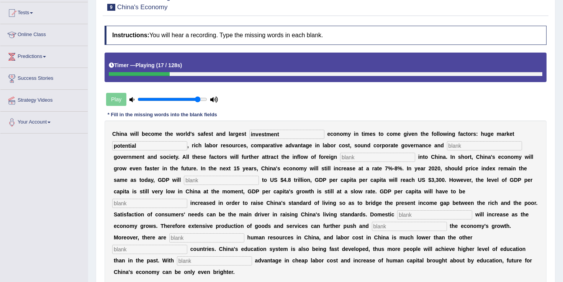
click at [447, 146] on input "text" at bounding box center [484, 145] width 75 height 9
type input "stable"
click at [340, 158] on input "text" at bounding box center [377, 156] width 75 height 9
type input "of forgeign flow"
click at [184, 179] on input "text" at bounding box center [221, 179] width 75 height 9
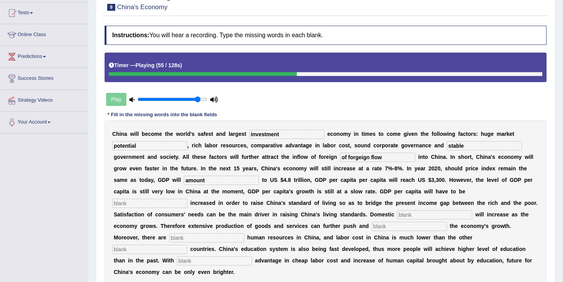
type input "amount"
click at [187, 198] on input "text" at bounding box center [149, 202] width 75 height 9
click at [340, 157] on input "of forgeign flow" at bounding box center [377, 156] width 75 height 9
click at [187, 198] on input "text" at bounding box center [149, 202] width 75 height 9
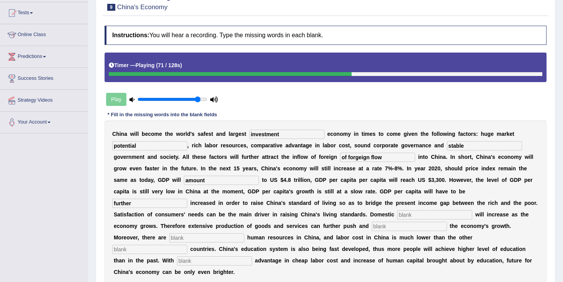
type input "further"
click at [397, 213] on input "text" at bounding box center [434, 214] width 75 height 9
type input "demand"
click at [244, 233] on input "text" at bounding box center [206, 237] width 75 height 9
click at [372, 225] on input "text" at bounding box center [409, 225] width 75 height 9
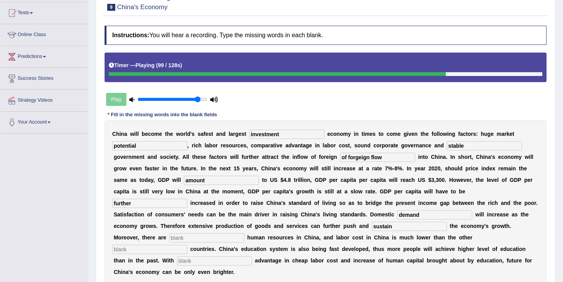
type input "sustain"
click at [244, 233] on input "text" at bounding box center [206, 237] width 75 height 9
type input "abondunt"
click at [187, 244] on input "text" at bounding box center [149, 248] width 75 height 9
type input "industrlized"
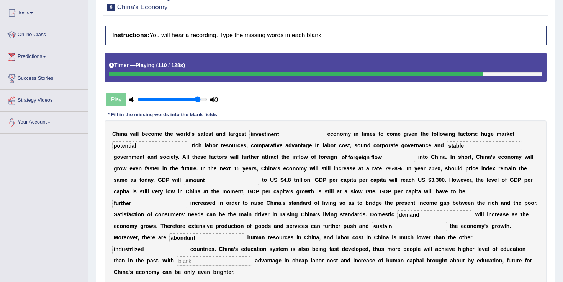
click at [252, 256] on input "text" at bounding box center [214, 260] width 75 height 9
type input "comparitive"
click at [372, 226] on input "sustain" at bounding box center [409, 225] width 75 height 9
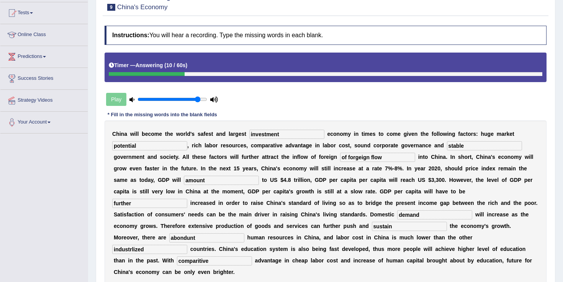
drag, startPoint x: 336, startPoint y: 158, endPoint x: 301, endPoint y: 158, distance: 34.9
click at [301, 158] on div "C h i n a w i l l b e c o m e t h e w o r l d ' s s a f e s t a n d l a r g e s…" at bounding box center [326, 202] width 442 height 165
click at [340, 157] on input "flow" at bounding box center [377, 156] width 75 height 9
type input "flow"
click at [187, 198] on input "further" at bounding box center [149, 202] width 75 height 9
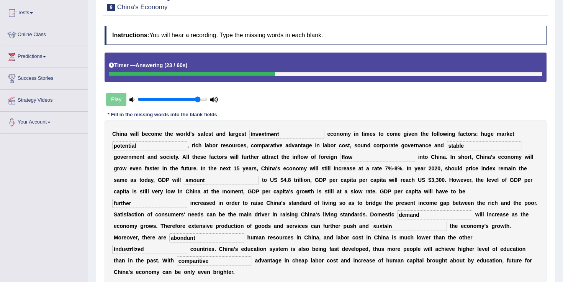
click at [372, 227] on input "sustain" at bounding box center [409, 225] width 75 height 9
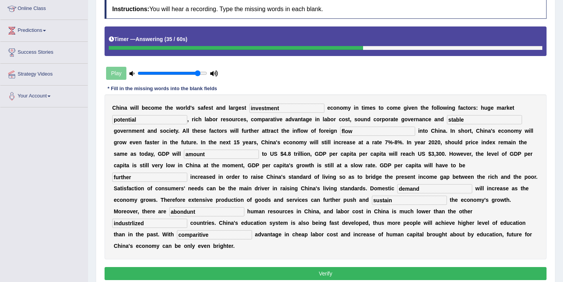
scroll to position [107, 0]
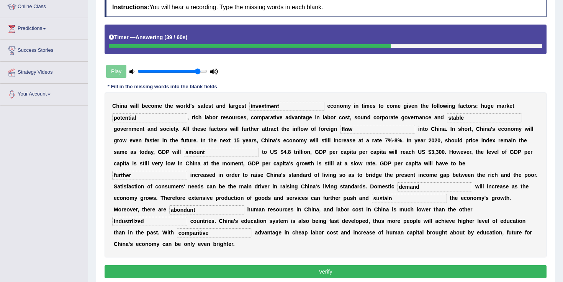
click at [187, 216] on input "industrlized" at bounding box center [149, 220] width 75 height 9
type input "industralized"
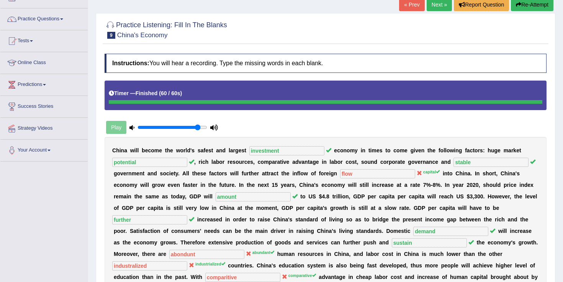
scroll to position [0, 0]
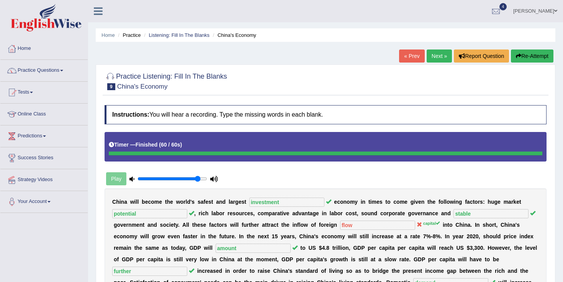
click at [439, 58] on link "Next »" at bounding box center [439, 55] width 25 height 13
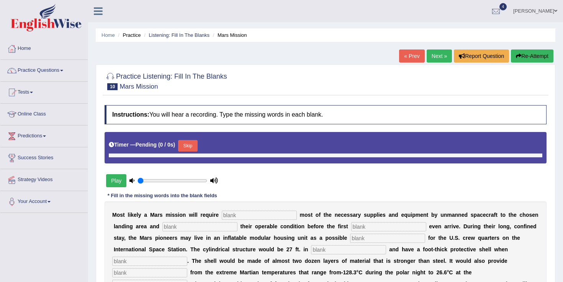
type input "0.9"
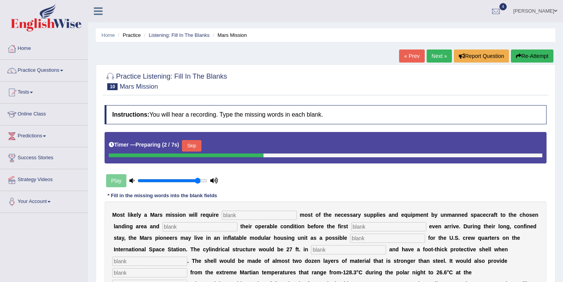
click at [194, 148] on button "Skip" at bounding box center [191, 145] width 19 height 11
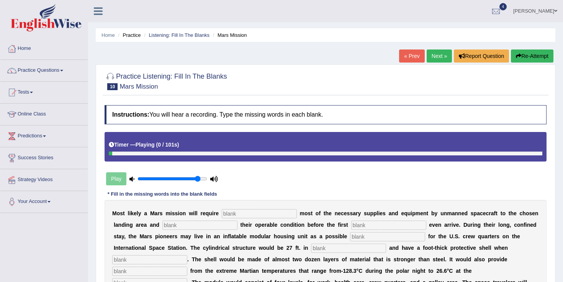
click at [239, 216] on input "text" at bounding box center [259, 213] width 75 height 9
type input "transorting"
click at [177, 226] on input "text" at bounding box center [199, 224] width 75 height 9
type input "confirminh"
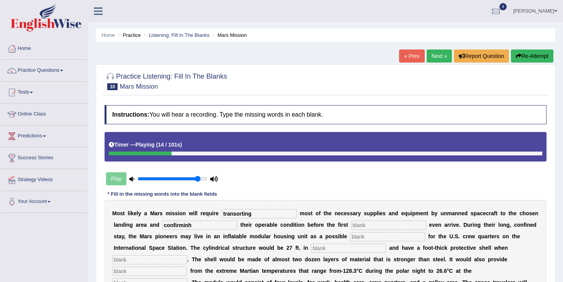
click at [351, 227] on input "text" at bounding box center [388, 224] width 75 height 9
type input "adtrinatue"
click at [311, 252] on input "text" at bounding box center [348, 247] width 75 height 9
click at [350, 240] on input "text" at bounding box center [387, 236] width 75 height 9
type input "replaemmnet"
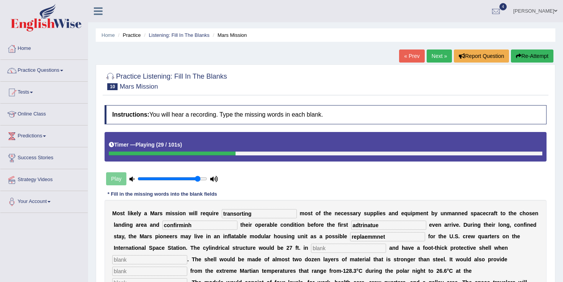
click at [311, 250] on input "text" at bounding box center [348, 247] width 75 height 9
type input "diamere"
click at [462, 253] on div "M o s t l i k e l y a M a r s m i s s i o n w i l l r e q u i r e transorting m…" at bounding box center [326, 265] width 442 height 130
click at [187, 255] on input "text" at bounding box center [149, 259] width 75 height 9
type input "inflated"
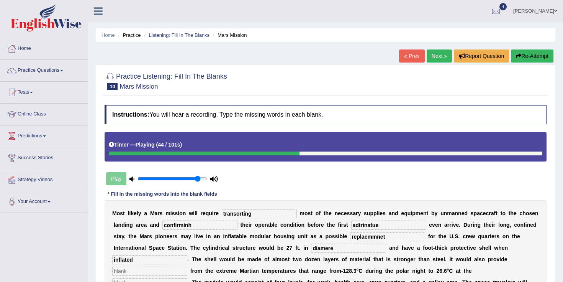
click at [187, 266] on input "text" at bounding box center [149, 270] width 75 height 9
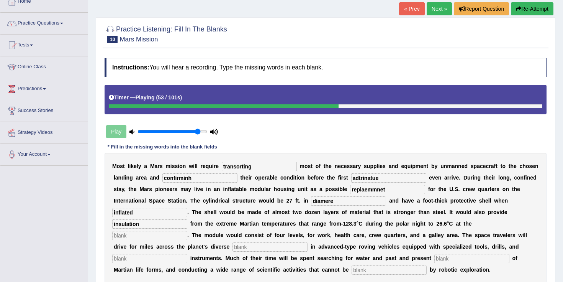
scroll to position [49, 0]
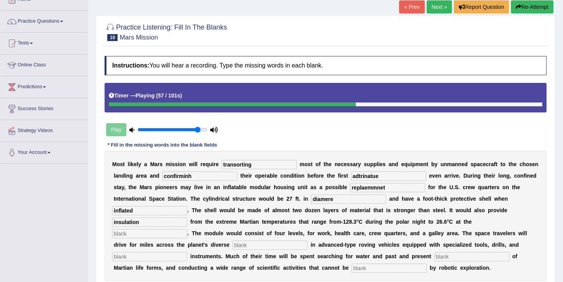
type input "insulation"
click at [187, 229] on input "text" at bounding box center [149, 233] width 75 height 9
type input "equator"
click at [308, 240] on input "text" at bounding box center [270, 244] width 75 height 9
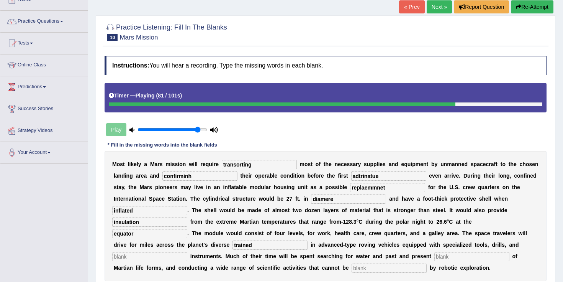
type input "trained"
click at [187, 252] on input "text" at bounding box center [149, 256] width 75 height 9
type input "analytcial"
click at [240, 261] on div "M o s t l i k e l y a M a r s m i s s i o n w i l l r e q u i r e transorting m…" at bounding box center [326, 216] width 442 height 130
click at [434, 254] on input "text" at bounding box center [471, 256] width 75 height 9
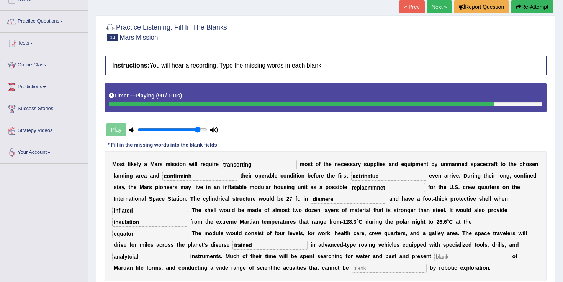
click at [434, 258] on input "text" at bounding box center [471, 256] width 75 height 9
type input "evidence"
click at [352, 270] on input "text" at bounding box center [389, 267] width 75 height 9
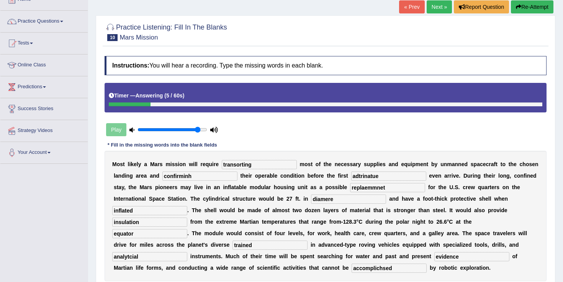
type input "accomplichsed"
click at [257, 163] on input "transorting" at bounding box center [259, 164] width 75 height 9
drag, startPoint x: 257, startPoint y: 163, endPoint x: 216, endPoint y: 164, distance: 41.4
click at [216, 164] on div "M o s t l i k e l y a M a r s m i s s i o n w i l l r e q u i r e transorting m…" at bounding box center [326, 216] width 442 height 130
type input "transporting"
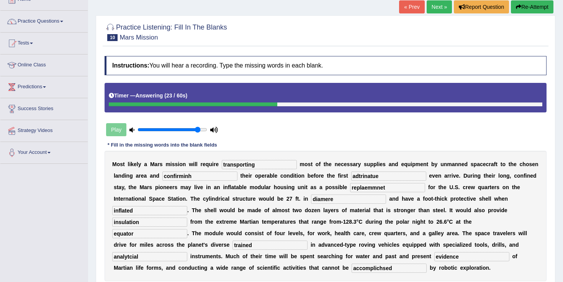
drag, startPoint x: 199, startPoint y: 180, endPoint x: 188, endPoint y: 179, distance: 10.8
click at [188, 179] on input "confirminh" at bounding box center [199, 175] width 75 height 9
type input "confirming"
drag, startPoint x: 370, startPoint y: 177, endPoint x: 337, endPoint y: 179, distance: 33.0
click at [337, 179] on div "M o s t l i k e l y a M a r s m i s s i o n w i l l r e q u i r e transporting …" at bounding box center [326, 216] width 442 height 130
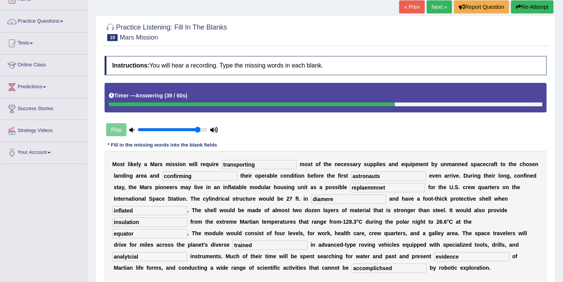
type input "astronauts"
drag, startPoint x: 299, startPoint y: 198, endPoint x: 241, endPoint y: 203, distance: 58.1
click at [241, 203] on div "M o s t l i k e l y a M a r s m i s s i o n w i l l r e q u i r e transporting …" at bounding box center [326, 216] width 442 height 130
click at [311, 200] on input "diamere" at bounding box center [348, 198] width 75 height 9
type input "diameter"
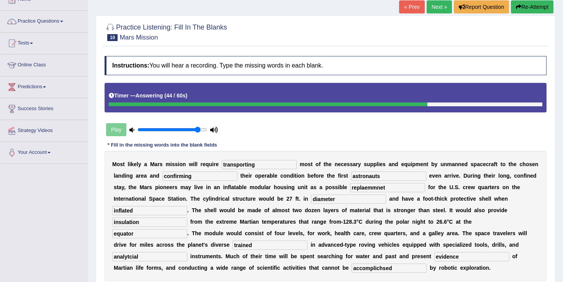
click at [187, 206] on input "inflated" at bounding box center [149, 210] width 75 height 9
click at [187, 217] on input "insulation" at bounding box center [149, 221] width 75 height 9
click at [187, 229] on input "equator" at bounding box center [149, 233] width 75 height 9
drag, startPoint x: 347, startPoint y: 245, endPoint x: 333, endPoint y: 244, distance: 13.8
click at [187, 252] on input "analytcial" at bounding box center [149, 256] width 75 height 9
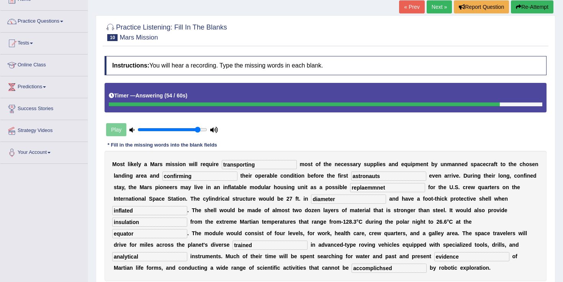
type input "analytical"
click at [352, 267] on input "accomplichsed" at bounding box center [389, 267] width 75 height 9
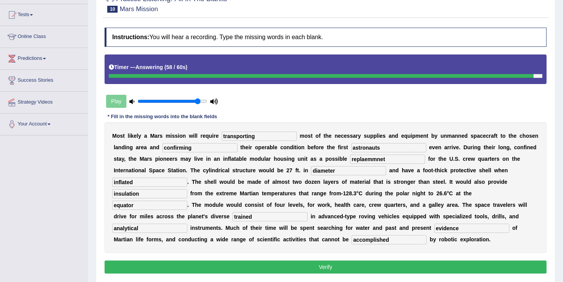
scroll to position [88, 0]
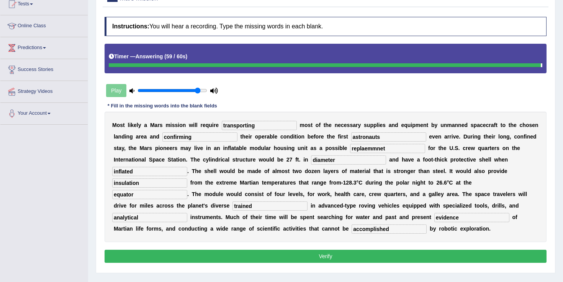
type input "accomplished"
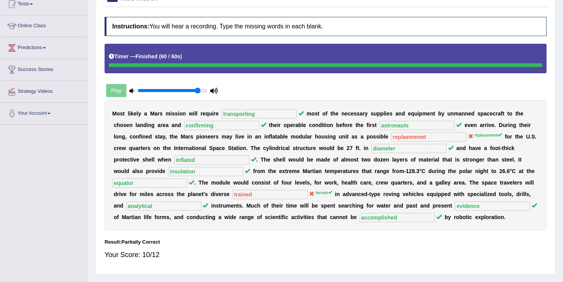
click at [316, 193] on sup "terrain" at bounding box center [324, 192] width 16 height 5
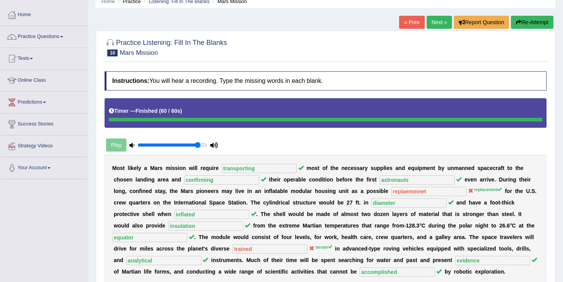
scroll to position [9, 0]
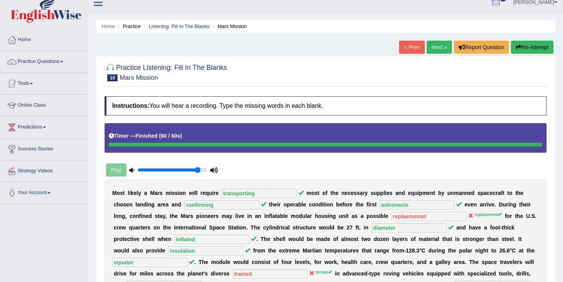
click at [427, 51] on link "Next »" at bounding box center [439, 47] width 25 height 13
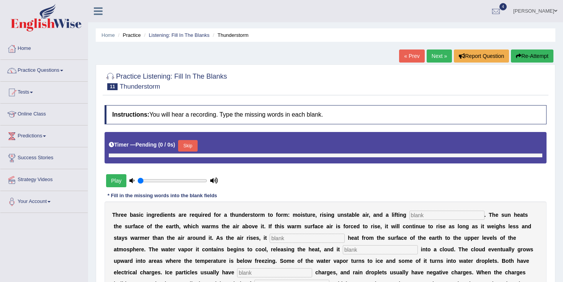
type input "0.9"
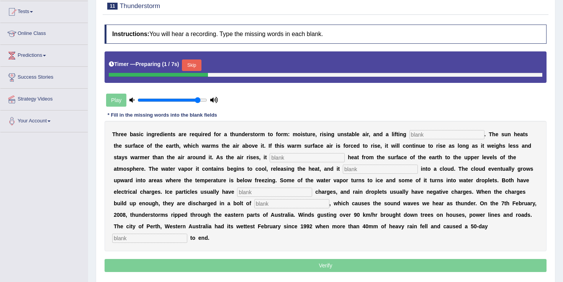
scroll to position [82, 0]
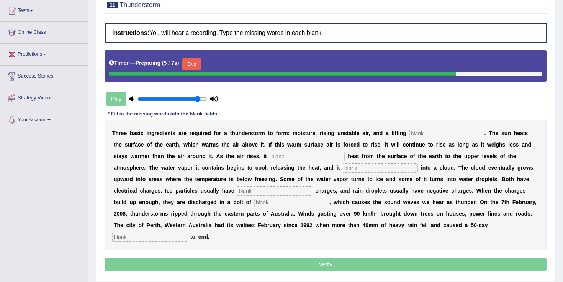
click at [414, 134] on input "text" at bounding box center [446, 133] width 75 height 9
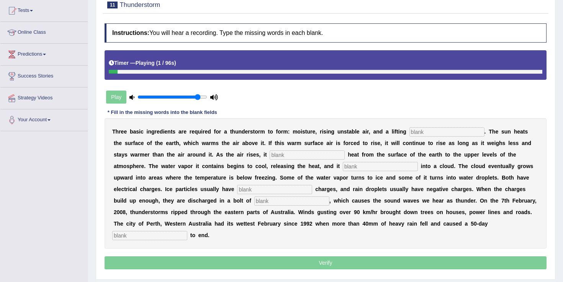
type input "="
click at [422, 131] on input "text" at bounding box center [446, 131] width 75 height 9
type input "mechanism"
click at [283, 153] on input "text" at bounding box center [307, 154] width 75 height 9
type input "transfers"
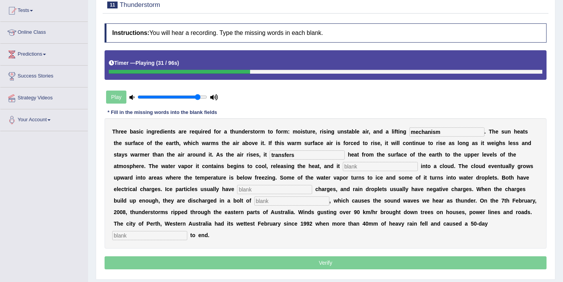
click at [308, 171] on div "T h r e e b a s i c i n g r e d i e n t s a r e r e q u i r e d f o r a t h u n…" at bounding box center [326, 183] width 442 height 130
click at [343, 168] on input "text" at bounding box center [380, 166] width 75 height 9
click at [343, 167] on input "text" at bounding box center [380, 166] width 75 height 9
type input "condenses"
click at [237, 193] on input "text" at bounding box center [274, 189] width 75 height 9
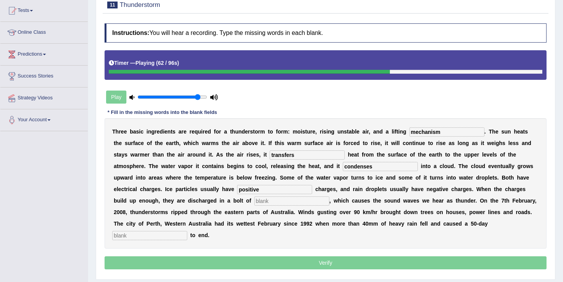
type input "positive"
click at [254, 200] on input "text" at bounding box center [291, 200] width 75 height 9
type input "lining"
click at [187, 231] on input "text" at bounding box center [149, 235] width 75 height 9
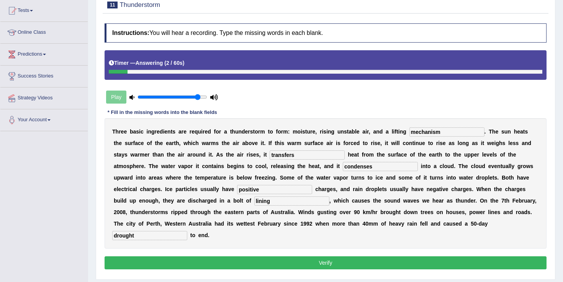
type input "drought"
drag, startPoint x: 206, startPoint y: 202, endPoint x: 171, endPoint y: 202, distance: 34.9
click at [171, 202] on div "T h r e e b a s i c i n g r e d i e n t s a r e r e q u i r e d f o r a t h u n…" at bounding box center [326, 183] width 442 height 130
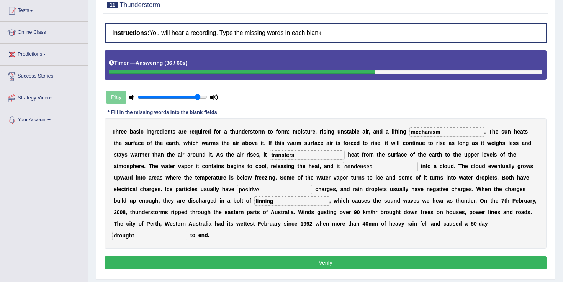
type input "linning"
click at [314, 256] on button "Verify" at bounding box center [326, 262] width 442 height 13
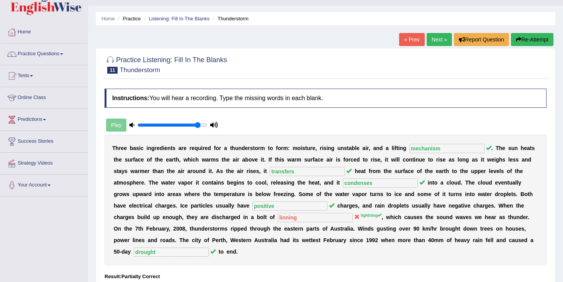
scroll to position [14, 0]
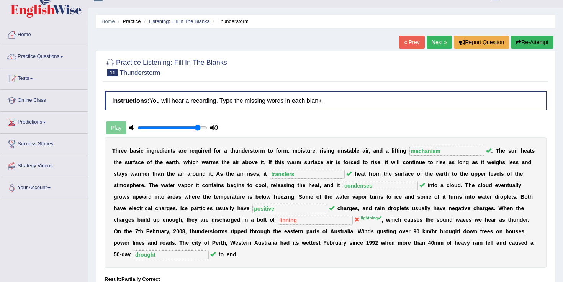
click at [431, 42] on link "Next »" at bounding box center [439, 42] width 25 height 13
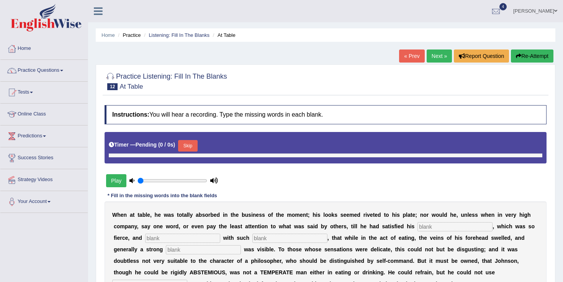
type input "0.9"
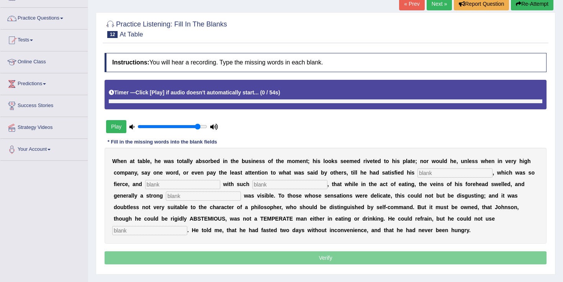
scroll to position [52, 0]
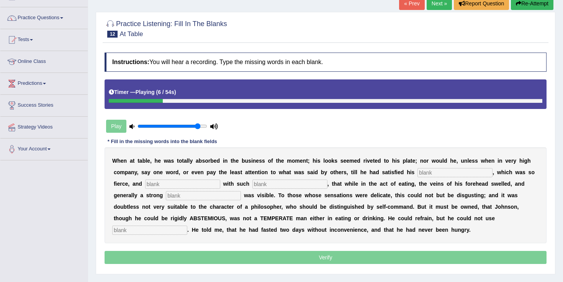
click at [172, 185] on input "text" at bounding box center [182, 183] width 75 height 9
click at [435, 169] on input "text" at bounding box center [455, 172] width 75 height 9
type input "a"
type input "epp"
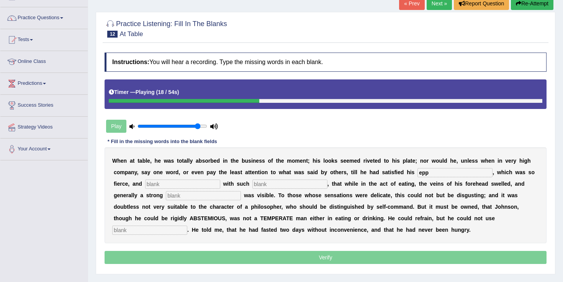
click at [185, 187] on input "text" at bounding box center [182, 183] width 75 height 9
type input "indy"
click at [252, 184] on input "text" at bounding box center [289, 183] width 75 height 9
type input "o"
click at [527, 11] on div "« Prev Next » Report Question Re-Attempt" at bounding box center [477, 4] width 156 height 15
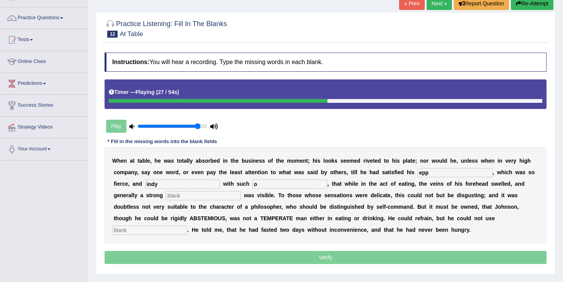
click at [529, 8] on button "Re-Attempt" at bounding box center [532, 3] width 43 height 13
click at [527, 7] on button "Re-Attempt" at bounding box center [532, 3] width 43 height 13
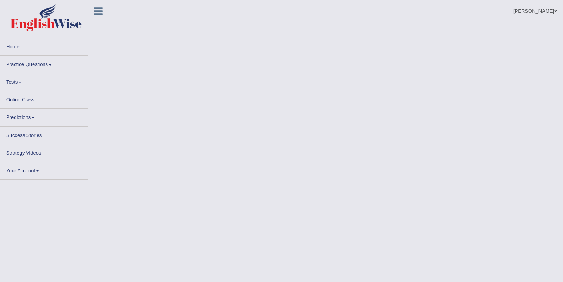
scroll to position [52, 0]
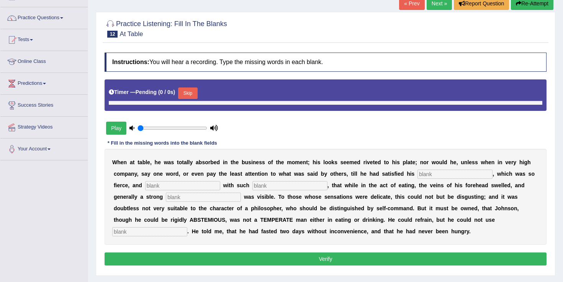
type input "0.9"
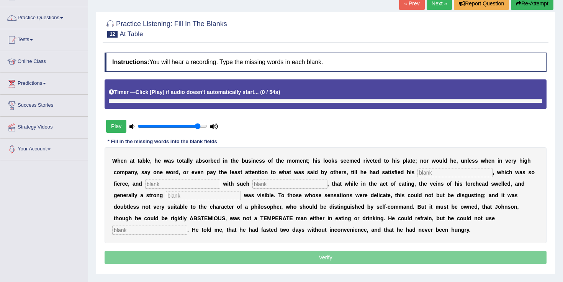
click at [425, 171] on input "text" at bounding box center [455, 172] width 75 height 9
type input "a"
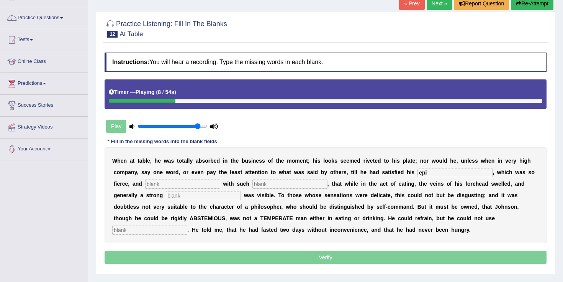
drag, startPoint x: 429, startPoint y: 175, endPoint x: 410, endPoint y: 177, distance: 19.2
click at [410, 177] on div "W h e n a t t a b l e , h e w a s t o t a l l y a b s o r b e d i n t h e b u s…" at bounding box center [326, 195] width 442 height 96
type input "epi"
click at [169, 182] on input "text" at bounding box center [182, 183] width 75 height 9
type input "indyk"
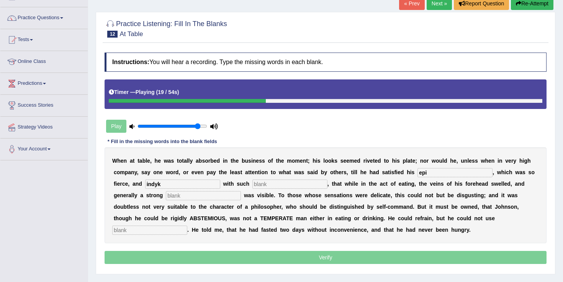
click at [283, 187] on input "text" at bounding box center [289, 183] width 75 height 9
type input "intensce"
click at [175, 200] on div "W h e n a t t a b l e , h e w a s t o t a l l y a b s o r b e d i n t h e b u s…" at bounding box center [326, 195] width 442 height 96
click at [174, 194] on input "text" at bounding box center [203, 195] width 75 height 9
type input "pr=spr"
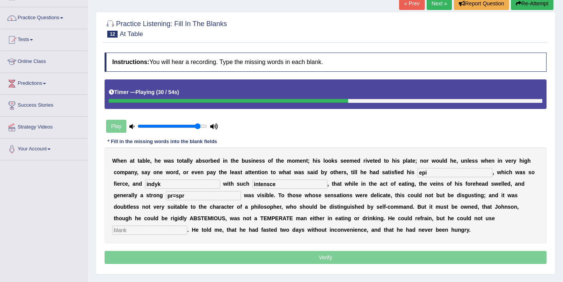
click at [187, 225] on input "text" at bounding box center [149, 229] width 75 height 9
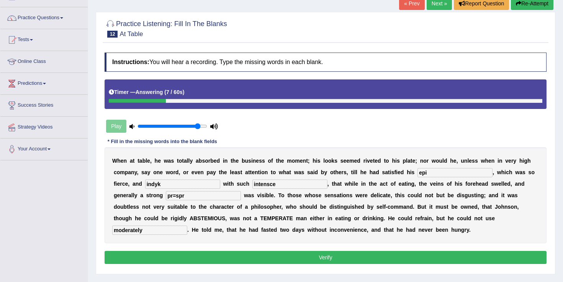
drag, startPoint x: 432, startPoint y: 172, endPoint x: 437, endPoint y: 172, distance: 5.0
type input "moderately"
drag, startPoint x: 439, startPoint y: 172, endPoint x: 397, endPoint y: 170, distance: 41.8
click at [397, 170] on div "W h e n a t t a b l e , h e w a s t o t a l l y a b s o r b e d i n t h e b u s…" at bounding box center [326, 195] width 442 height 96
type input "a"
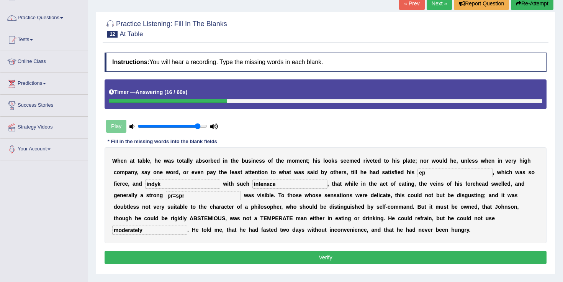
type input "e"
click at [425, 173] on input "apitite" at bounding box center [455, 172] width 75 height 9
type input "appitite"
drag, startPoint x: 183, startPoint y: 180, endPoint x: 111, endPoint y: 191, distance: 72.4
click at [111, 191] on div "W h e n a t t a b l e , h e w a s t o t a l l y a b s o r b e d i n t h e b u s…" at bounding box center [326, 195] width 442 height 96
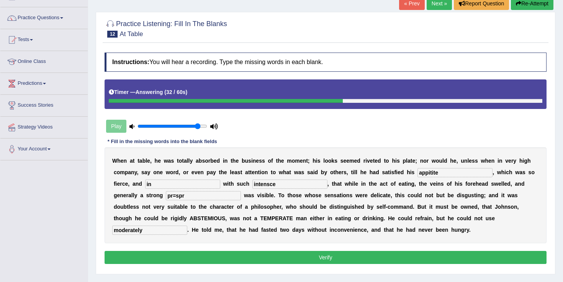
type input "i"
type input "indulgness"
drag, startPoint x: 269, startPoint y: 185, endPoint x: 210, endPoint y: 180, distance: 60.0
click at [210, 180] on div "W h e n a t t a b l e , h e w a s t o t a l l y a b s o r b e d i n t h e b u s…" at bounding box center [326, 195] width 442 height 96
type input "intenseness"
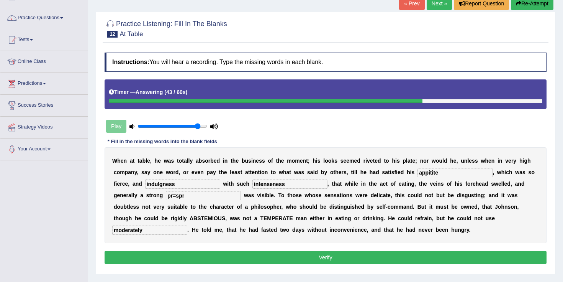
drag, startPoint x: 162, startPoint y: 194, endPoint x: 102, endPoint y: 190, distance: 61.1
click at [102, 190] on div "Practice Listening: Fill In The Blanks 12 At Table Instructions: You will hear …" at bounding box center [326, 143] width 460 height 262
type input "prespectation"
click at [432, 247] on div "Instructions: You will hear a recording. Type the missing words in each blank. …" at bounding box center [326, 159] width 446 height 221
click at [432, 253] on button "Verify" at bounding box center [326, 257] width 442 height 13
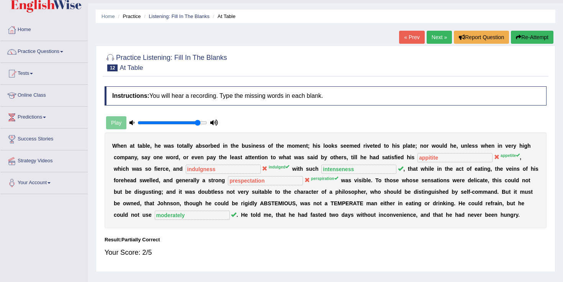
scroll to position [21, 0]
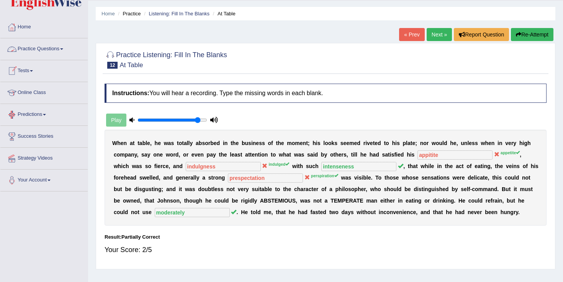
click at [37, 47] on link "Practice Questions" at bounding box center [43, 47] width 87 height 19
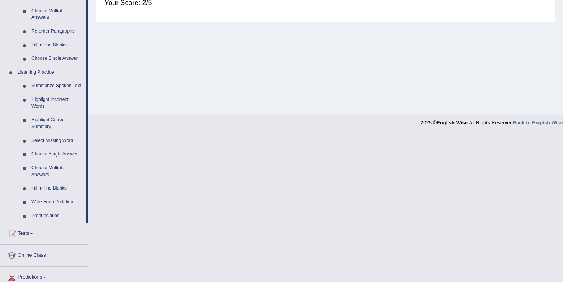
scroll to position [269, 0]
click at [44, 208] on link "Write From Dictation" at bounding box center [57, 202] width 58 height 14
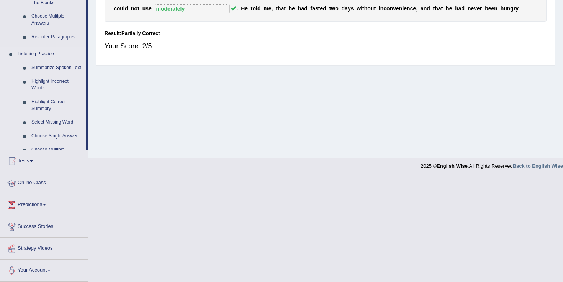
scroll to position [121, 0]
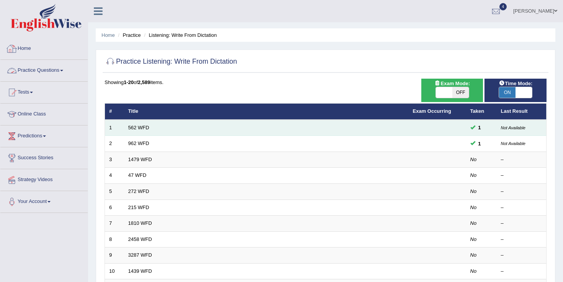
click at [138, 123] on td "562 WFD" at bounding box center [266, 128] width 285 height 16
click at [137, 128] on link "562 WFD" at bounding box center [138, 127] width 21 height 6
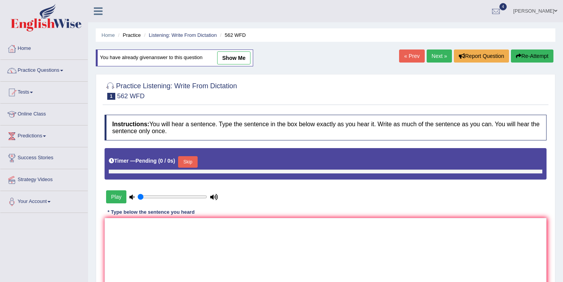
type input "0.9"
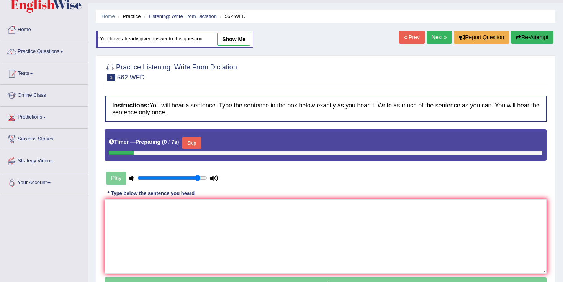
scroll to position [24, 0]
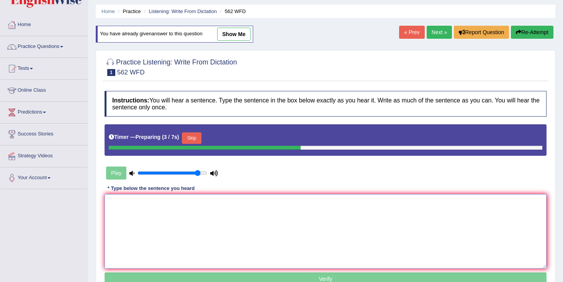
click at [146, 229] on textarea at bounding box center [326, 231] width 442 height 74
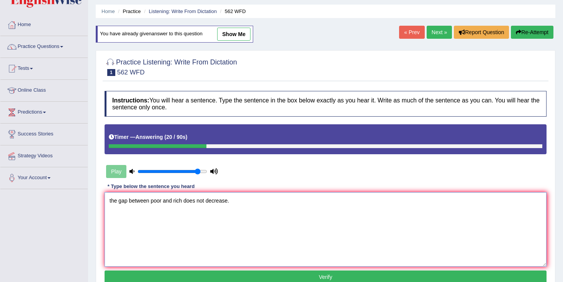
drag, startPoint x: 117, startPoint y: 203, endPoint x: 106, endPoint y: 203, distance: 10.3
click at [106, 203] on textarea "the gap between poor and rich does not decrease." at bounding box center [326, 229] width 442 height 74
click at [242, 208] on textarea "The gap between poor and rich does not decrease." at bounding box center [326, 229] width 442 height 74
click at [228, 201] on textarea "The gap between poor and rich does not decrease." at bounding box center [326, 229] width 442 height 74
click at [231, 201] on textarea "The gap between poor and rich does not decrease." at bounding box center [326, 229] width 442 height 74
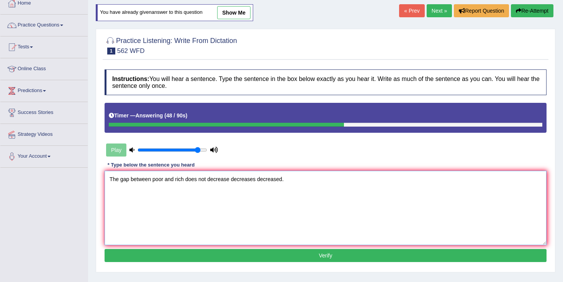
scroll to position [49, 0]
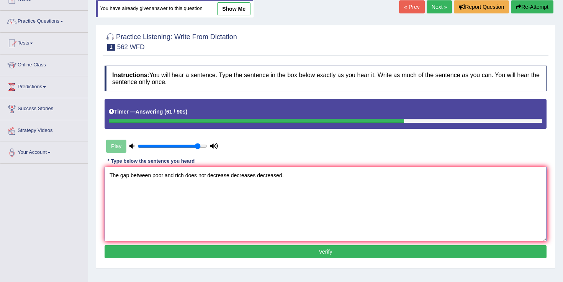
type textarea "The gap between poor and rich does not decrease decreases decreased."
click at [214, 251] on button "Verify" at bounding box center [326, 251] width 442 height 13
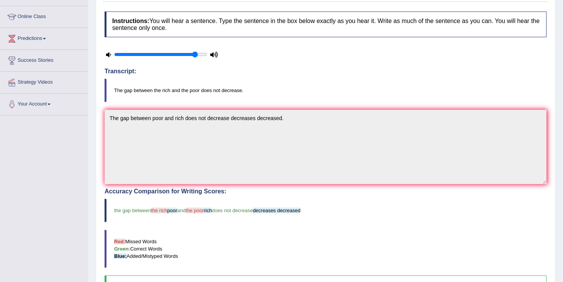
scroll to position [89, 0]
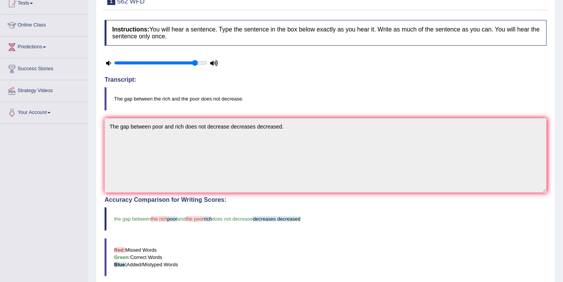
click at [106, 65] on icon at bounding box center [108, 63] width 5 height 5
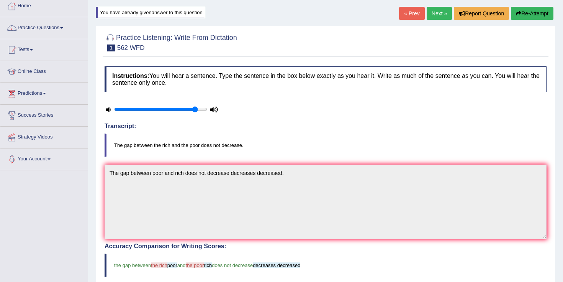
scroll to position [39, 0]
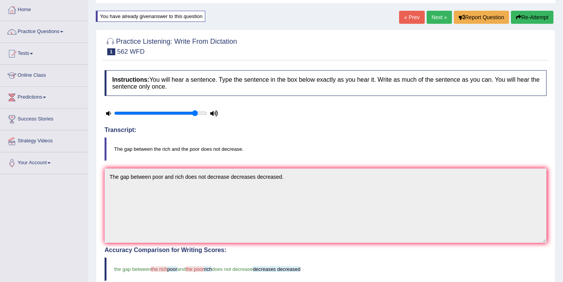
click at [165, 18] on div "You have already given answer to this question" at bounding box center [151, 16] width 110 height 11
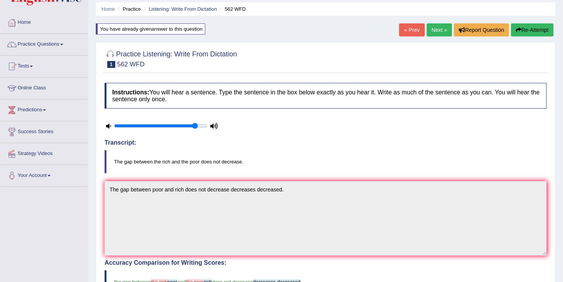
scroll to position [14, 0]
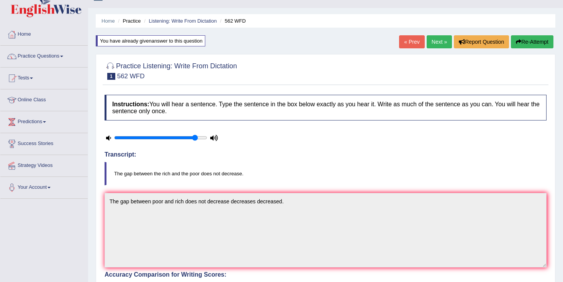
click at [528, 44] on button "Re-Attempt" at bounding box center [532, 41] width 43 height 13
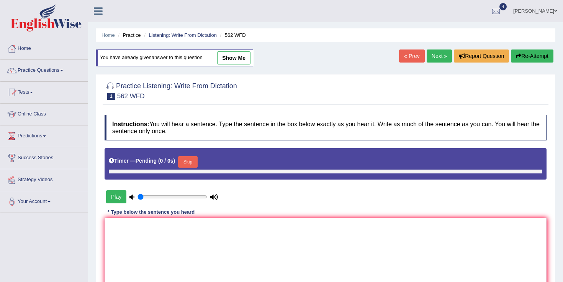
scroll to position [14, 0]
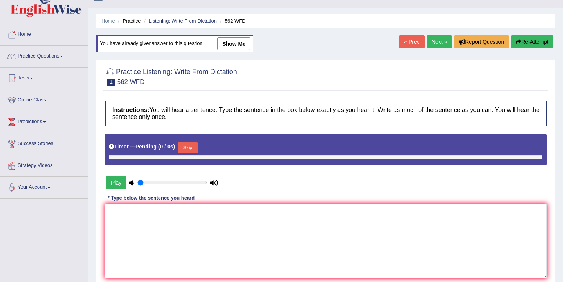
click at [188, 147] on button "Skip" at bounding box center [187, 147] width 19 height 11
type input "0.9"
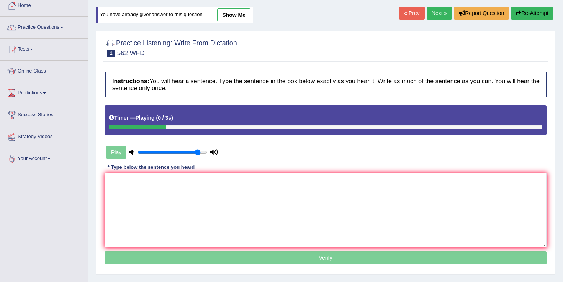
scroll to position [44, 0]
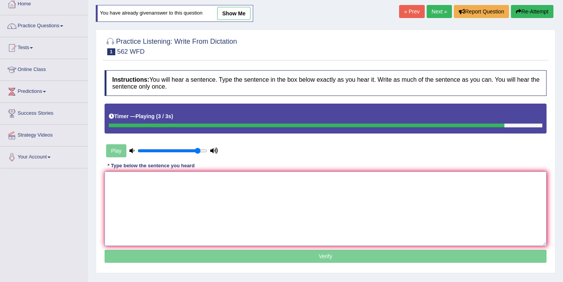
click at [154, 191] on textarea at bounding box center [326, 208] width 442 height 74
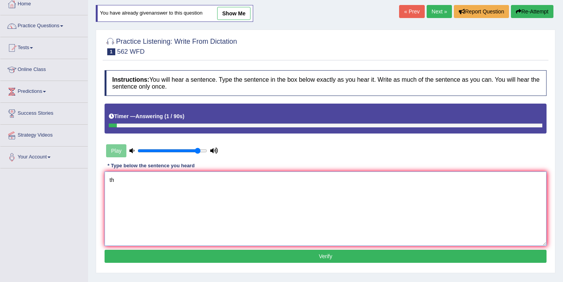
type textarea "t"
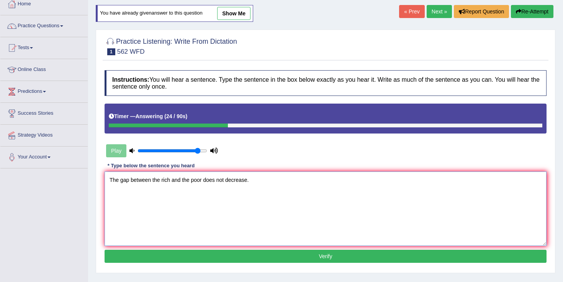
type textarea "The gap between the rich and the poor does not decrease."
click at [203, 255] on button "Verify" at bounding box center [326, 255] width 442 height 13
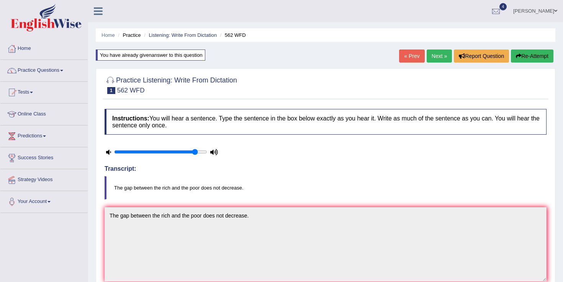
scroll to position [2, 0]
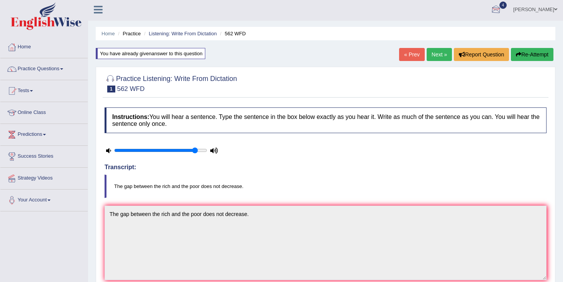
click at [438, 54] on link "Next »" at bounding box center [439, 54] width 25 height 13
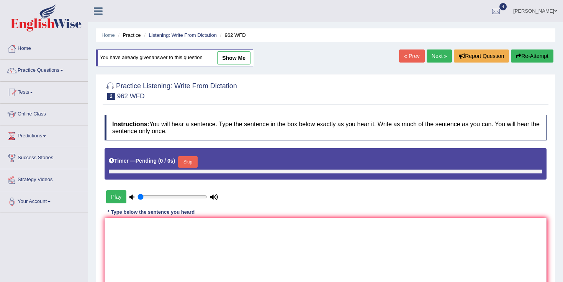
type input "0.9"
click at [132, 226] on textarea at bounding box center [326, 255] width 442 height 74
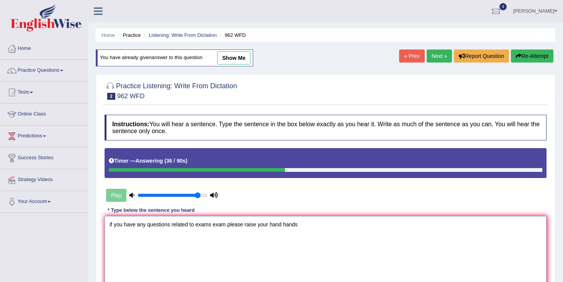
click at [146, 225] on textarea "if you have any questions related to exams exam please raise your hand hands" at bounding box center [326, 253] width 442 height 74
click at [322, 224] on textarea "if you have any question questions related to exams exam please raise your hand…" at bounding box center [326, 253] width 442 height 74
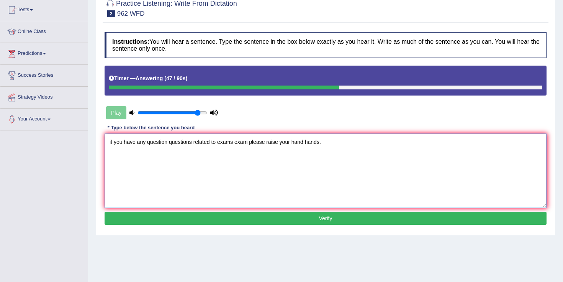
scroll to position [84, 0]
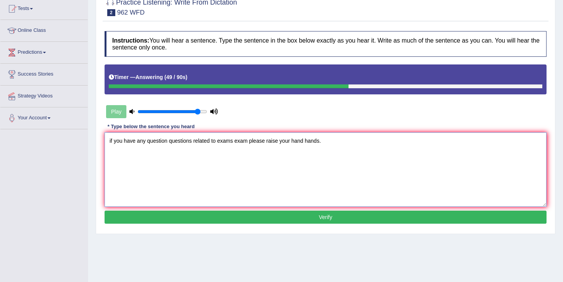
drag, startPoint x: 114, startPoint y: 141, endPoint x: 106, endPoint y: 141, distance: 7.7
click at [106, 141] on textarea "if you have any question questions related to exams exam please raise your hand…" at bounding box center [326, 169] width 442 height 74
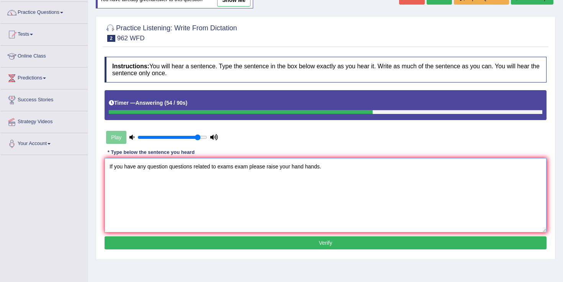
scroll to position [54, 0]
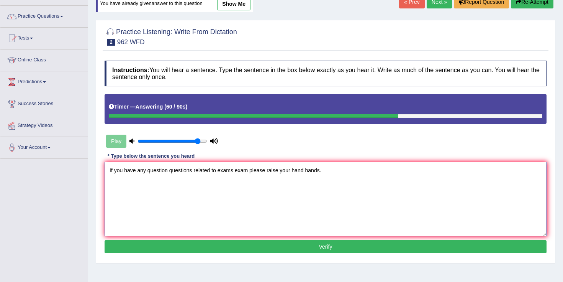
type textarea "If you have any question questions related to exams exam please raise your hand…"
click at [244, 244] on button "Verify" at bounding box center [326, 246] width 442 height 13
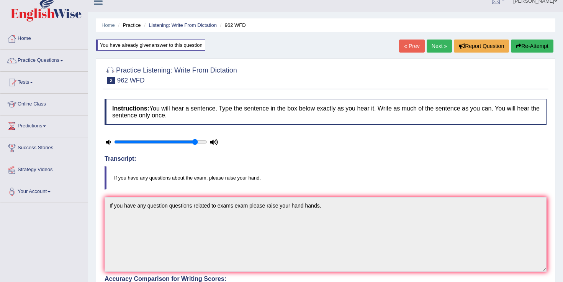
scroll to position [0, 0]
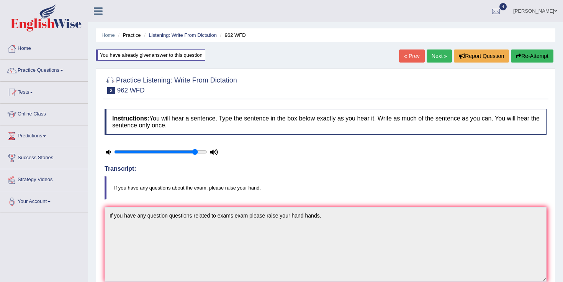
click at [442, 51] on link "Next »" at bounding box center [439, 55] width 25 height 13
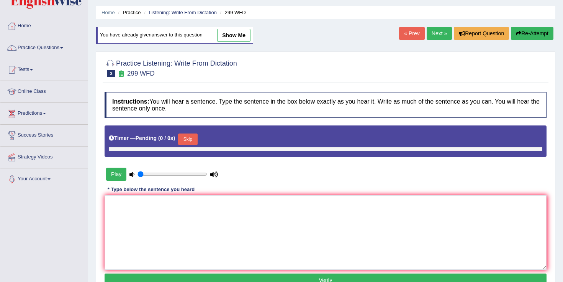
scroll to position [32, 0]
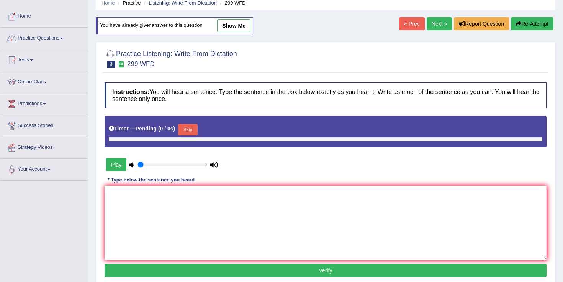
type input "0.9"
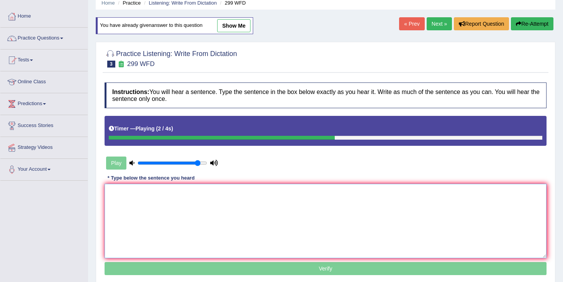
click at [162, 206] on textarea at bounding box center [326, 220] width 442 height 74
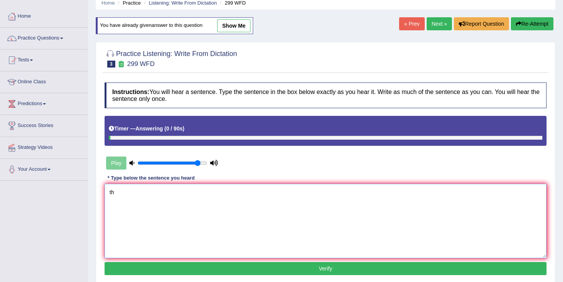
type textarea "t"
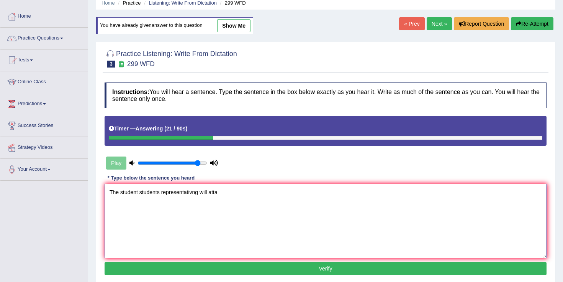
type textarea "The student students representativng will atta"
type input "0.8"
click at [190, 164] on input "range" at bounding box center [173, 163] width 70 height 6
click at [548, 21] on button "Re-Attempt" at bounding box center [532, 23] width 43 height 13
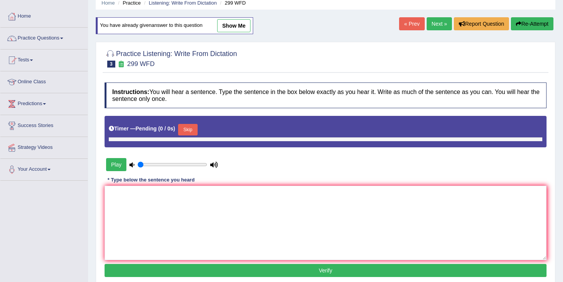
type input "0.8"
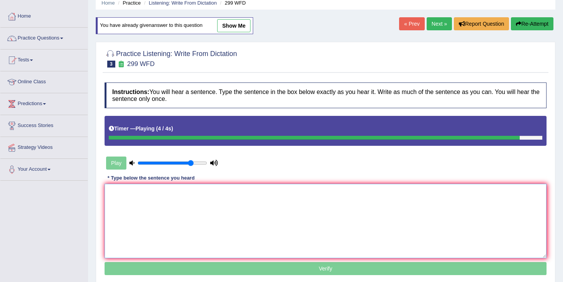
click at [193, 198] on textarea at bounding box center [326, 220] width 442 height 74
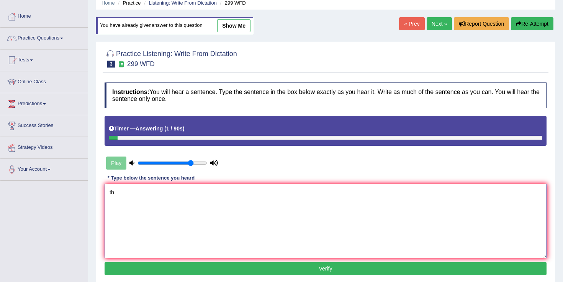
type textarea "t"
type textarea "S"
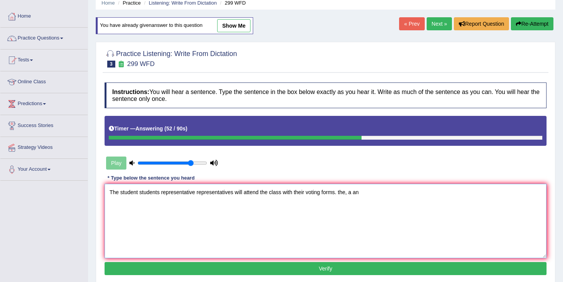
type textarea "The student students representative representatives will attend the class with …"
click at [224, 276] on div "Instructions: You will hear a sentence. Type the sentence in the box below exac…" at bounding box center [326, 180] width 446 height 202
click at [224, 270] on button "Verify" at bounding box center [326, 268] width 442 height 13
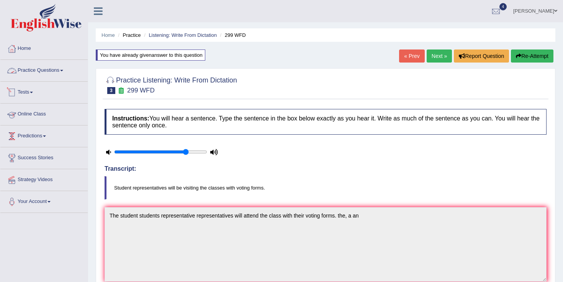
click at [43, 67] on link "Practice Questions" at bounding box center [43, 69] width 87 height 19
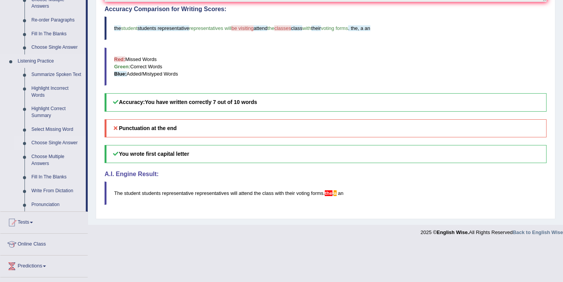
scroll to position [278, 0]
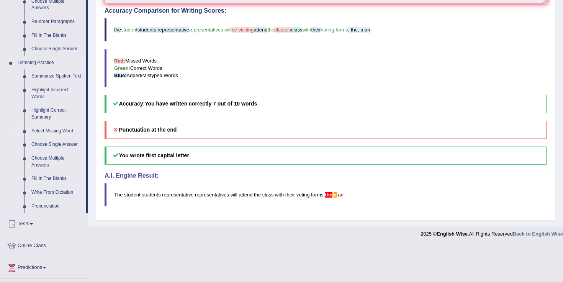
click at [59, 138] on link "Select Missing Word" at bounding box center [57, 131] width 58 height 14
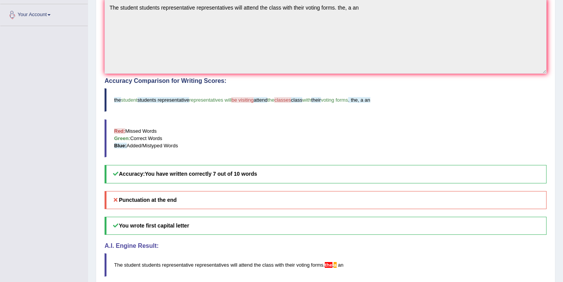
scroll to position [241, 0]
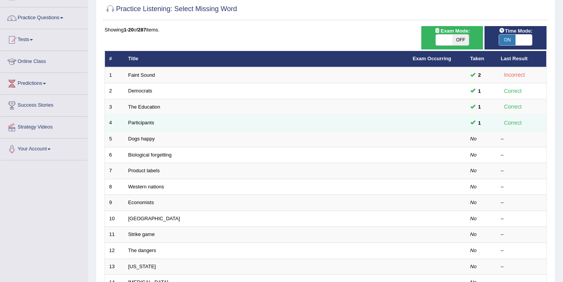
scroll to position [53, 0]
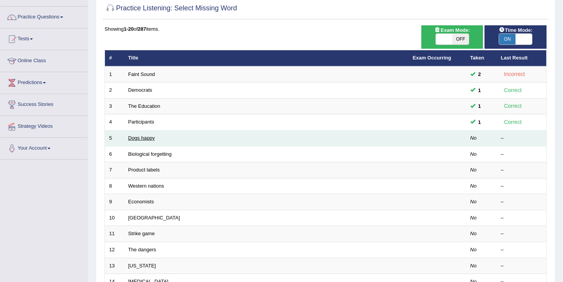
click at [144, 139] on link "Dogs happy" at bounding box center [141, 138] width 26 height 6
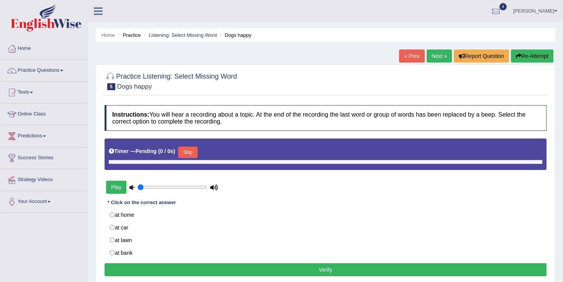
type input "0.8"
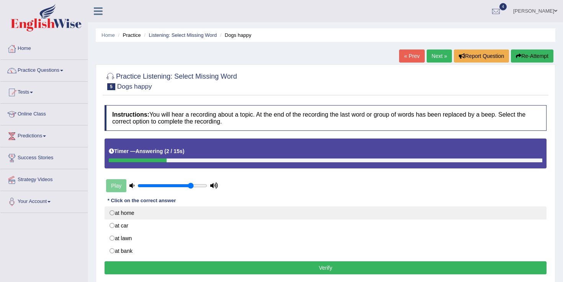
click at [112, 213] on label "at home" at bounding box center [326, 212] width 442 height 13
radio input "true"
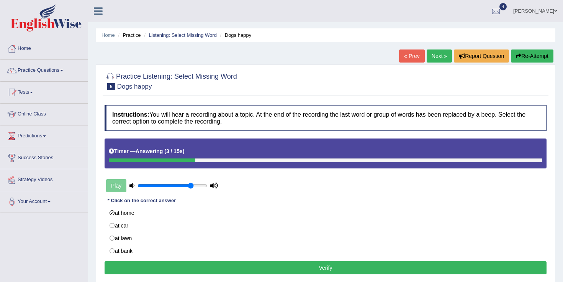
click at [172, 263] on button "Verify" at bounding box center [326, 267] width 442 height 13
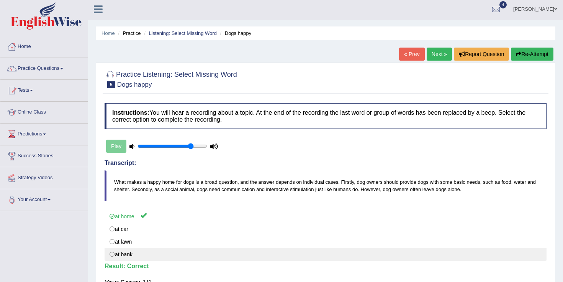
scroll to position [11, 0]
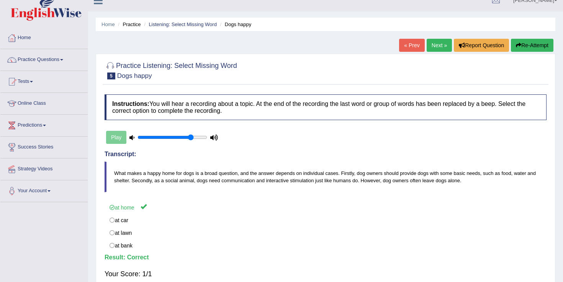
click at [438, 45] on link "Next »" at bounding box center [439, 45] width 25 height 13
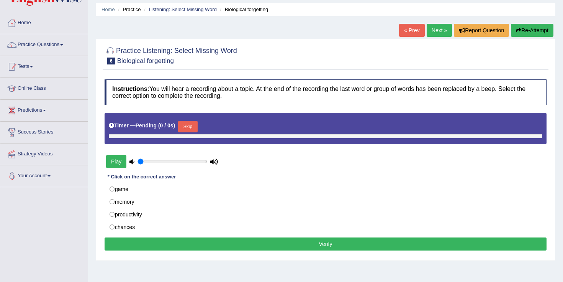
scroll to position [28, 0]
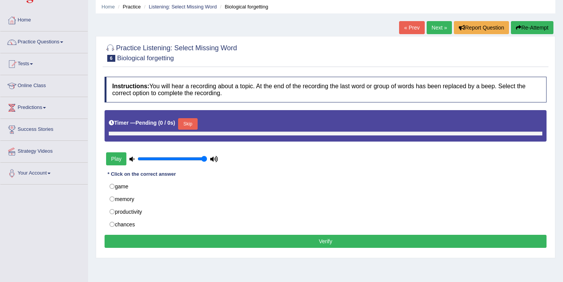
drag, startPoint x: 157, startPoint y: 156, endPoint x: 254, endPoint y: 152, distance: 96.6
type input "1"
click at [207, 156] on input "range" at bounding box center [173, 159] width 70 height 6
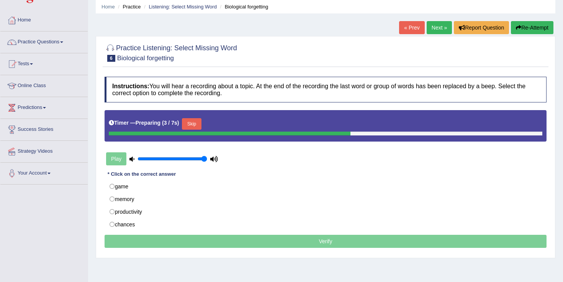
click at [516, 26] on icon "button" at bounding box center [518, 27] width 5 height 5
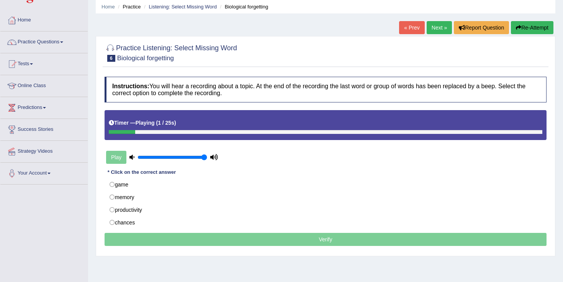
drag, startPoint x: 521, startPoint y: 31, endPoint x: 457, endPoint y: 108, distance: 100.6
click at [457, 108] on div "Home Practice Listening: Select Missing Word Biological forgetting « Prev Next …" at bounding box center [325, 163] width 475 height 383
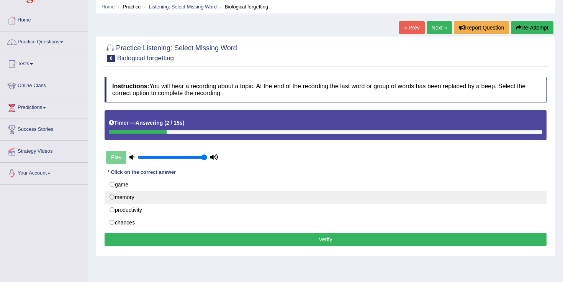
click at [124, 200] on label "memory" at bounding box center [326, 196] width 442 height 13
radio input "true"
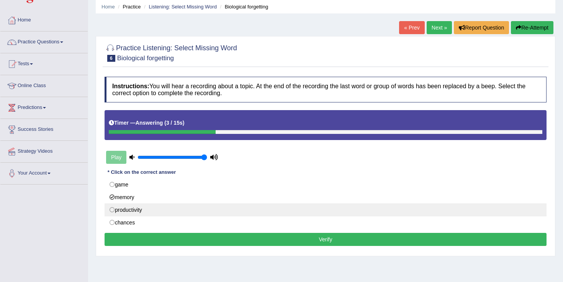
click at [120, 213] on label "productivity" at bounding box center [326, 209] width 442 height 13
radio input "true"
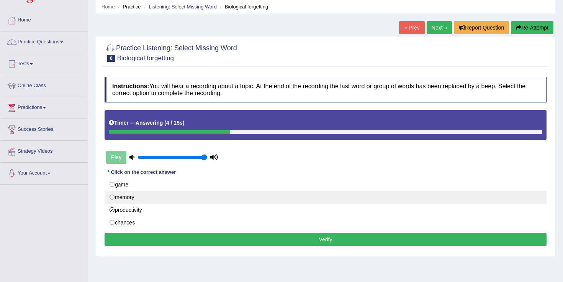
click at [120, 199] on label "memory" at bounding box center [326, 196] width 442 height 13
radio input "true"
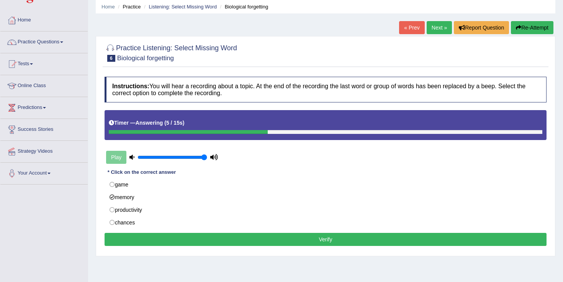
click at [182, 239] on button "Verify" at bounding box center [326, 239] width 442 height 13
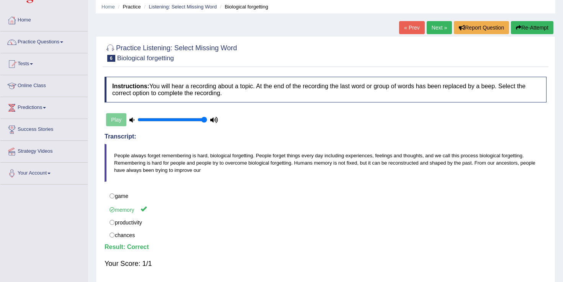
click at [438, 24] on link "Next »" at bounding box center [439, 27] width 25 height 13
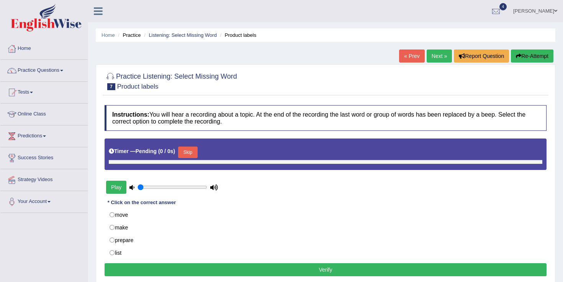
type input "1"
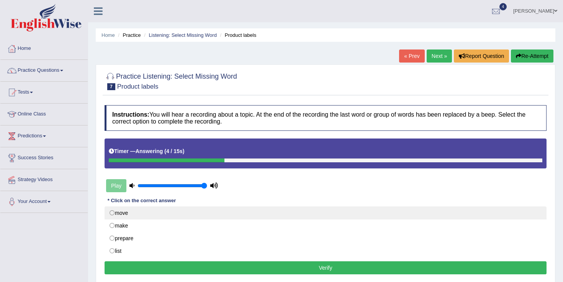
click at [113, 216] on label "move" at bounding box center [326, 212] width 442 height 13
radio input "true"
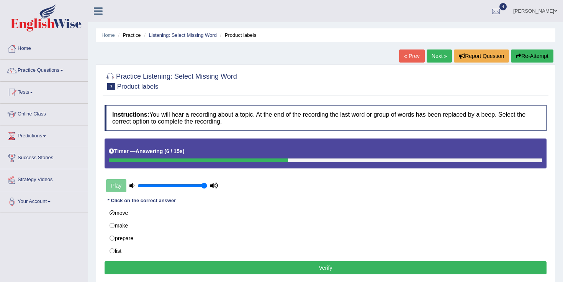
click at [208, 265] on button "Verify" at bounding box center [326, 267] width 442 height 13
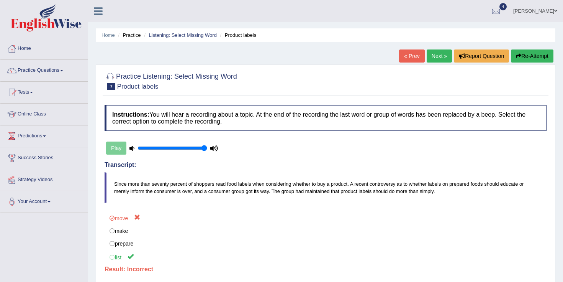
click at [439, 57] on link "Next »" at bounding box center [439, 55] width 25 height 13
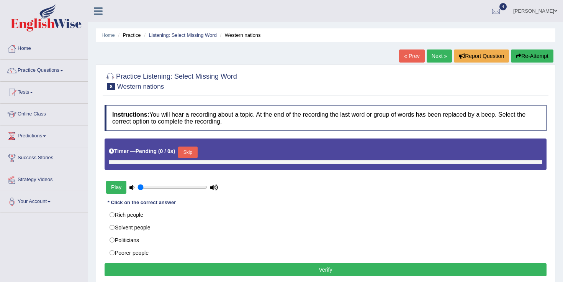
type input "1"
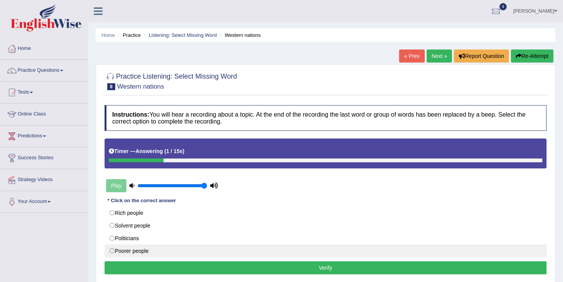
click at [126, 249] on label "Poorer people" at bounding box center [326, 250] width 442 height 13
radio input "true"
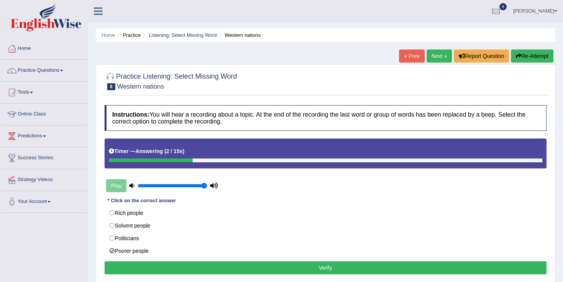
click at [147, 270] on button "Verify" at bounding box center [326, 267] width 442 height 13
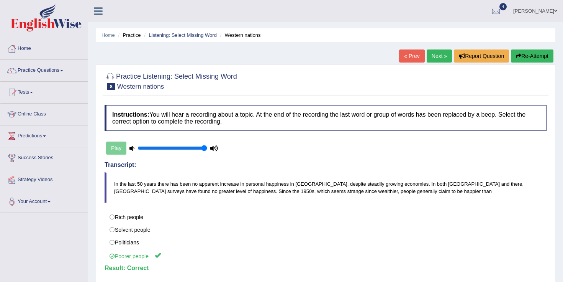
click at [437, 57] on link "Next »" at bounding box center [439, 55] width 25 height 13
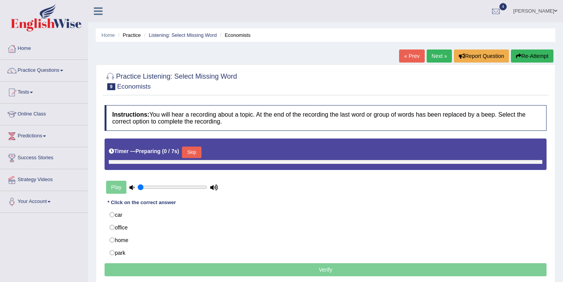
type input "1"
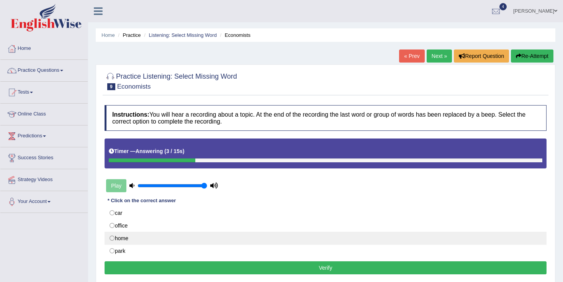
click at [113, 238] on label "home" at bounding box center [326, 237] width 442 height 13
radio input "true"
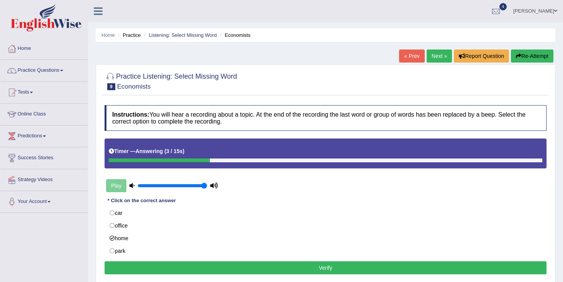
click at [161, 265] on button "Verify" at bounding box center [326, 267] width 442 height 13
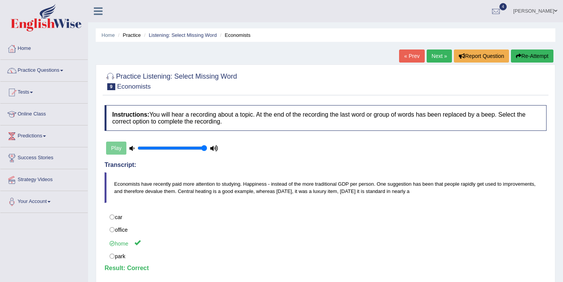
click at [432, 52] on link "Next »" at bounding box center [439, 55] width 25 height 13
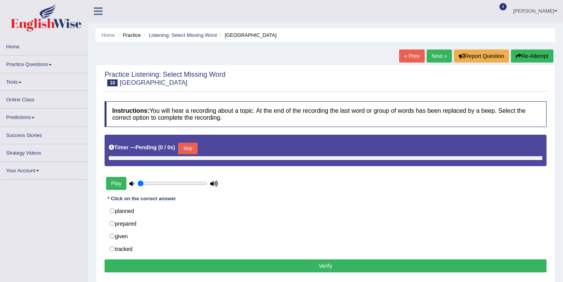
type input "1"
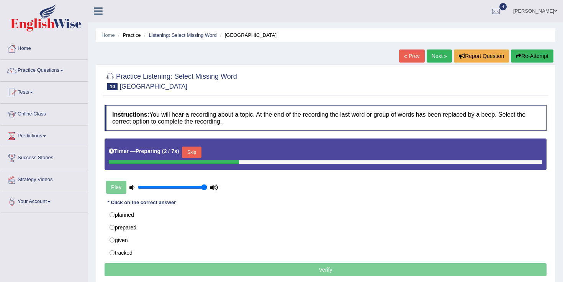
click at [199, 157] on button "Skip" at bounding box center [191, 151] width 19 height 11
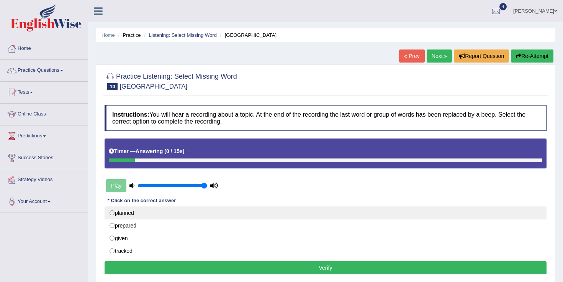
click at [136, 211] on label "planned" at bounding box center [326, 212] width 442 height 13
radio input "true"
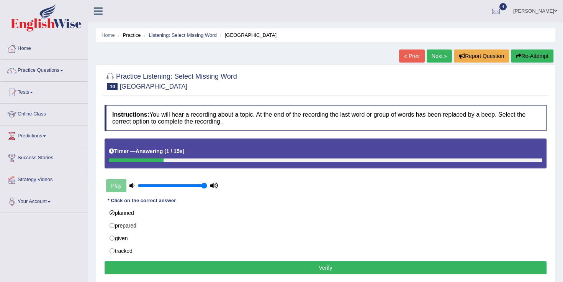
click at [199, 272] on button "Verify" at bounding box center [326, 267] width 442 height 13
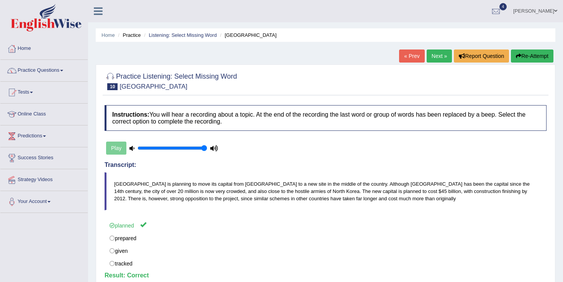
click at [442, 61] on link "Next »" at bounding box center [439, 55] width 25 height 13
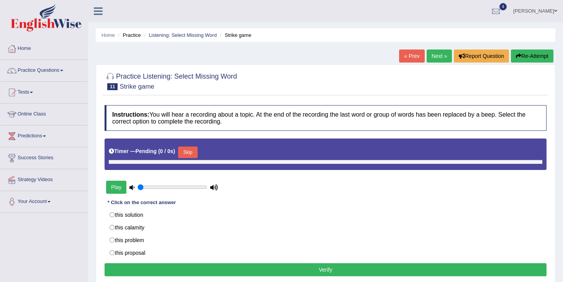
type input "1"
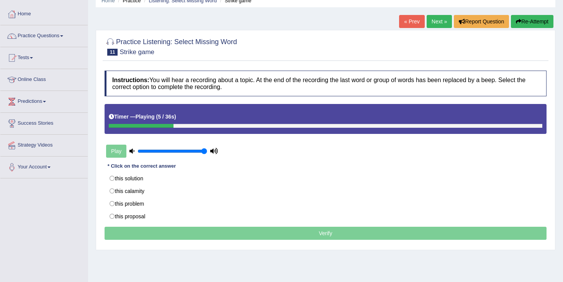
scroll to position [35, 0]
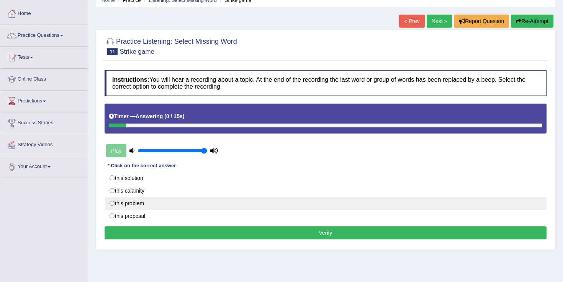
click at [131, 206] on label "this problem" at bounding box center [326, 203] width 442 height 13
radio input "true"
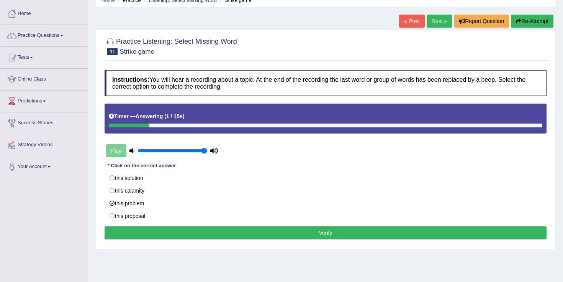
click at [218, 234] on button "Verify" at bounding box center [326, 232] width 442 height 13
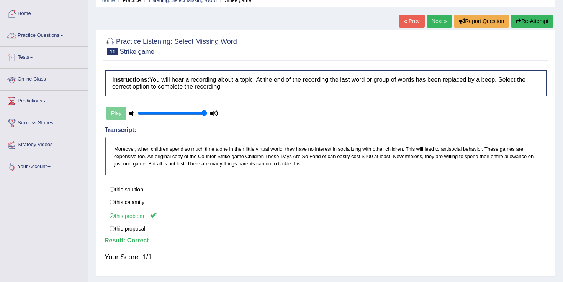
click at [41, 30] on link "Practice Questions" at bounding box center [43, 34] width 87 height 19
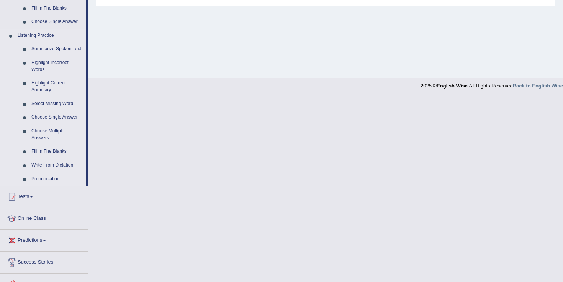
scroll to position [307, 0]
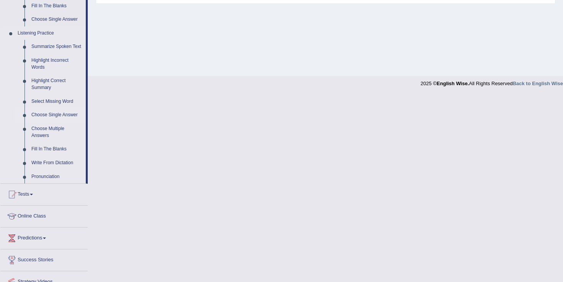
click at [52, 122] on link "Choose Single Answer" at bounding box center [57, 115] width 58 height 14
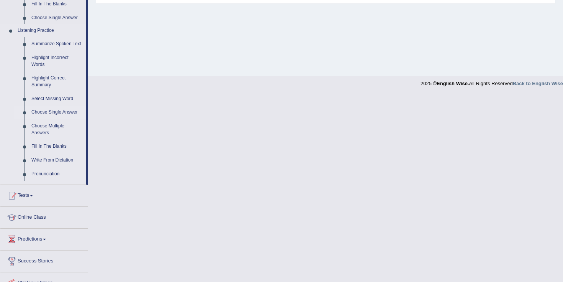
scroll to position [121, 0]
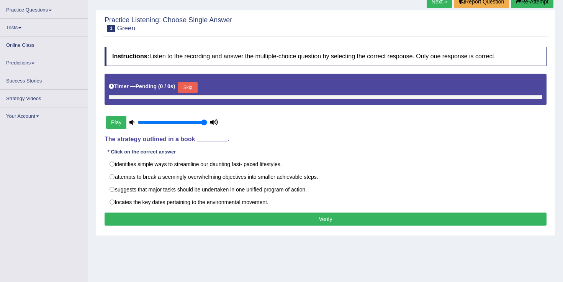
click at [123, 122] on button "Play" at bounding box center [116, 122] width 20 height 13
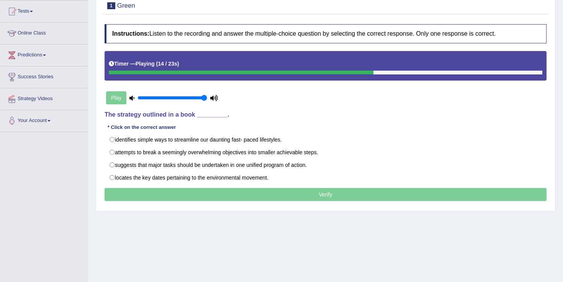
scroll to position [83, 0]
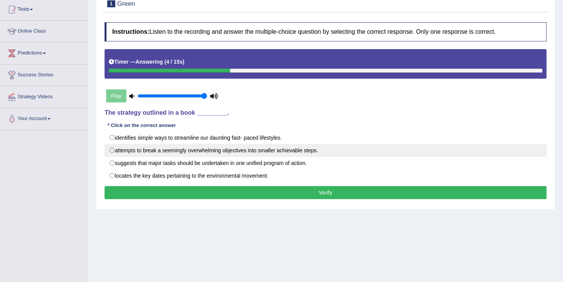
click at [148, 148] on label "attempts to break a seemingly overwhelming objectives into smaller achievable s…" at bounding box center [326, 150] width 442 height 13
radio input "true"
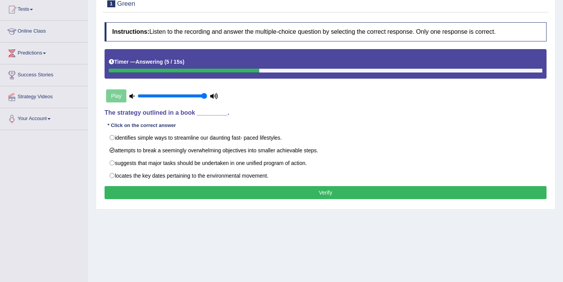
click at [207, 187] on button "Verify" at bounding box center [326, 192] width 442 height 13
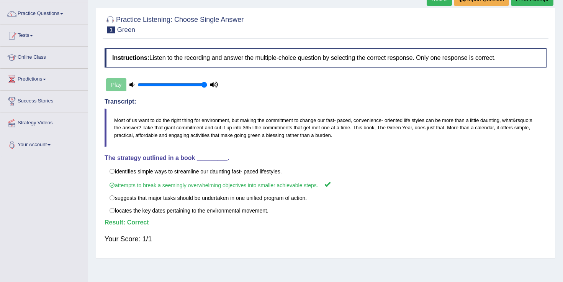
scroll to position [51, 0]
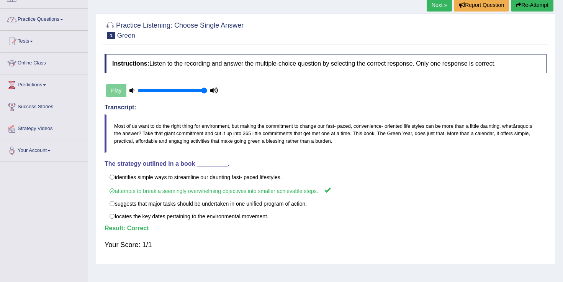
click at [38, 21] on link "Practice Questions" at bounding box center [43, 18] width 87 height 19
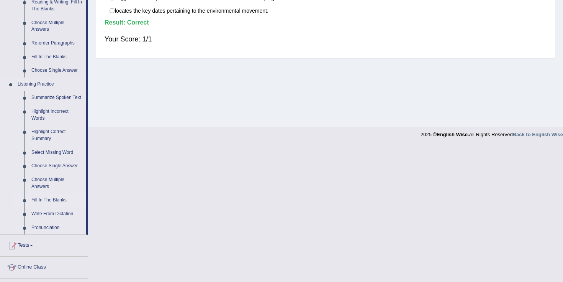
scroll to position [262, 0]
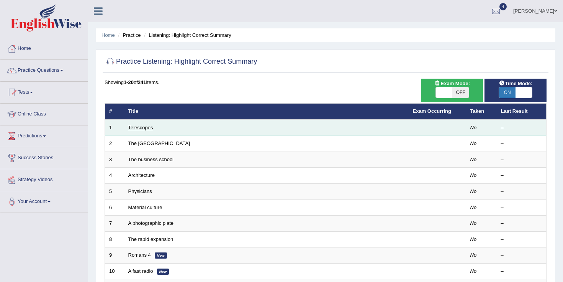
click at [138, 125] on link "Telescopes" at bounding box center [140, 127] width 25 height 6
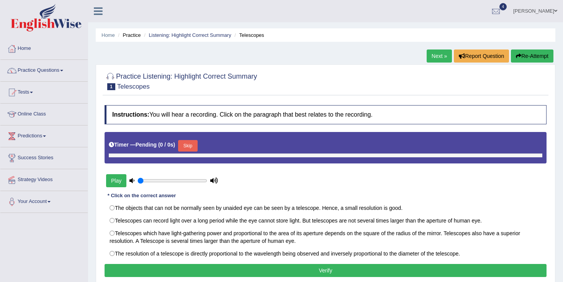
type input "1"
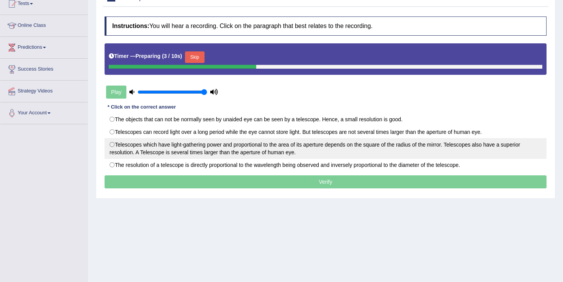
scroll to position [90, 0]
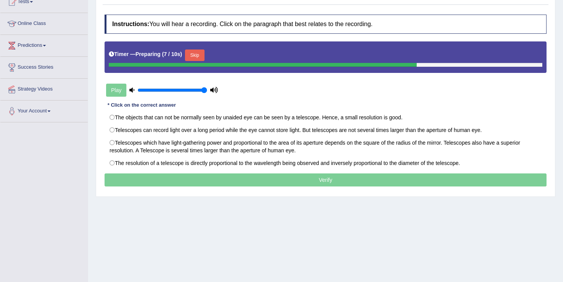
click at [198, 56] on button "Skip" at bounding box center [194, 54] width 19 height 11
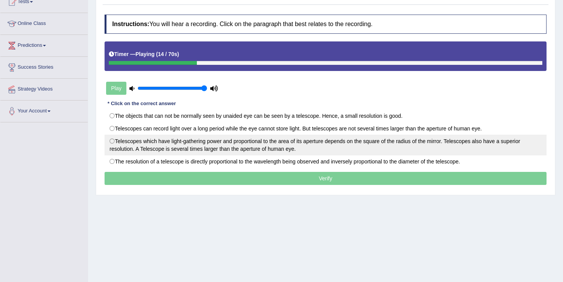
click at [180, 143] on label "Telescopes which have light-gathering power and proportional to the area of its…" at bounding box center [326, 144] width 442 height 21
radio input "true"
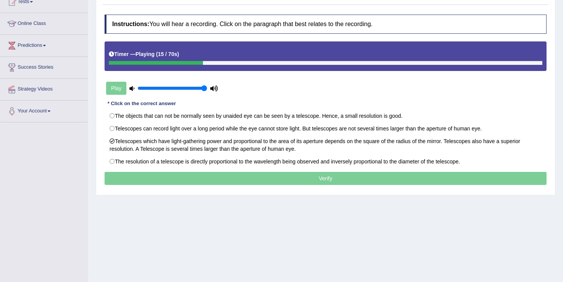
click at [216, 175] on p "Verify" at bounding box center [326, 178] width 442 height 13
click at [218, 176] on p "Verify" at bounding box center [326, 178] width 442 height 13
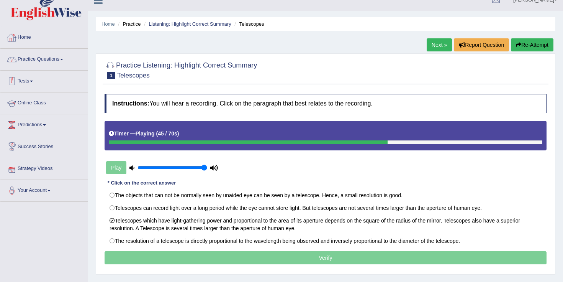
scroll to position [0, 0]
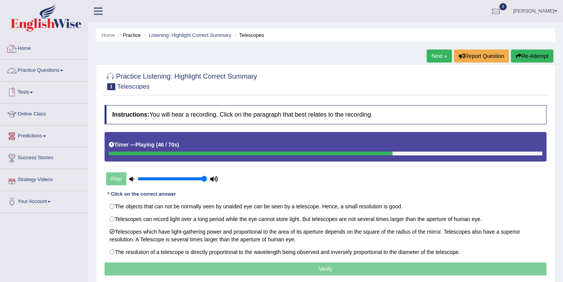
click at [37, 68] on link "Practice Questions" at bounding box center [43, 69] width 87 height 19
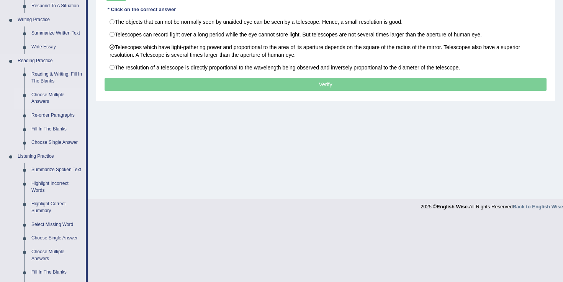
scroll to position [185, 0]
